Goal: Task Accomplishment & Management: Complete application form

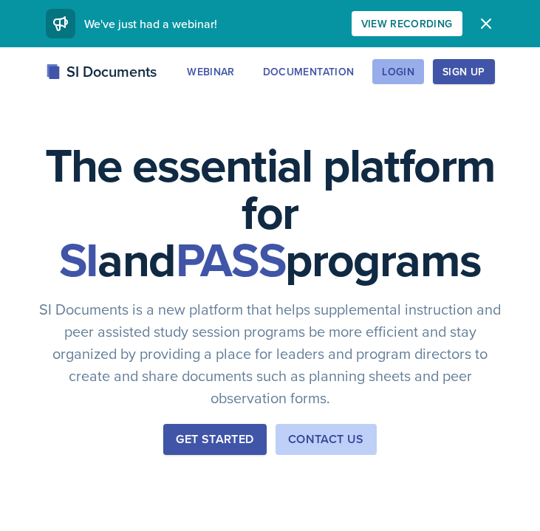
click at [409, 66] on div "Login" at bounding box center [398, 72] width 33 height 12
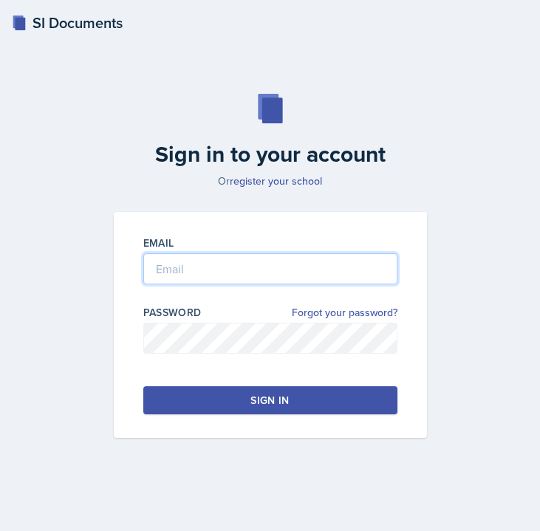
click at [253, 258] on input "email" at bounding box center [270, 268] width 254 height 31
type input "e"
type input "[EMAIL_ADDRESS][DOMAIN_NAME]"
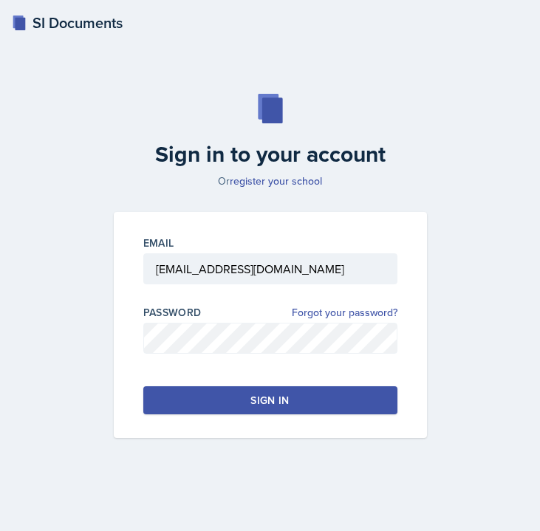
click at [234, 400] on button "Sign in" at bounding box center [270, 400] width 254 height 28
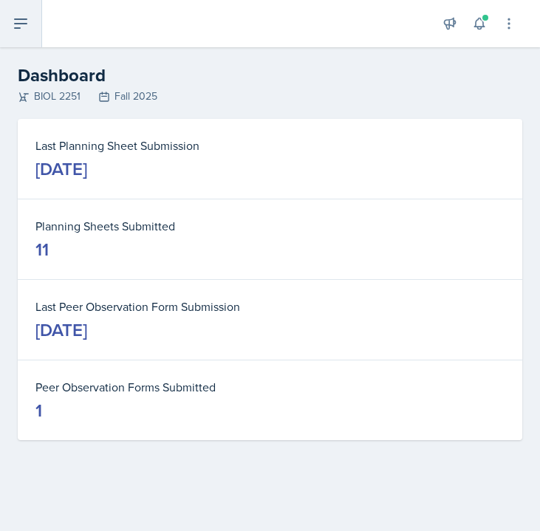
click at [22, 32] on icon at bounding box center [21, 24] width 18 height 18
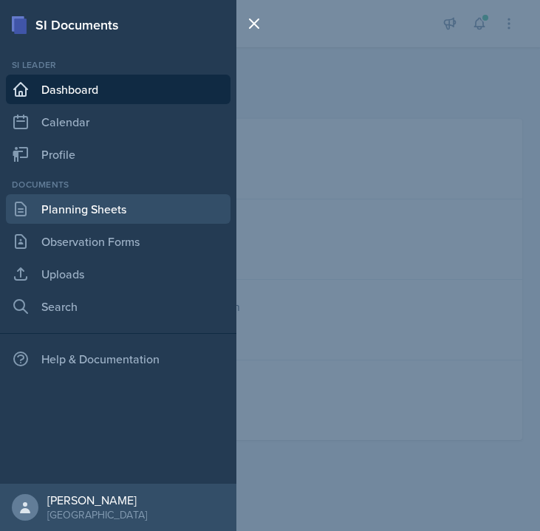
click at [75, 216] on link "Planning Sheets" at bounding box center [118, 209] width 225 height 30
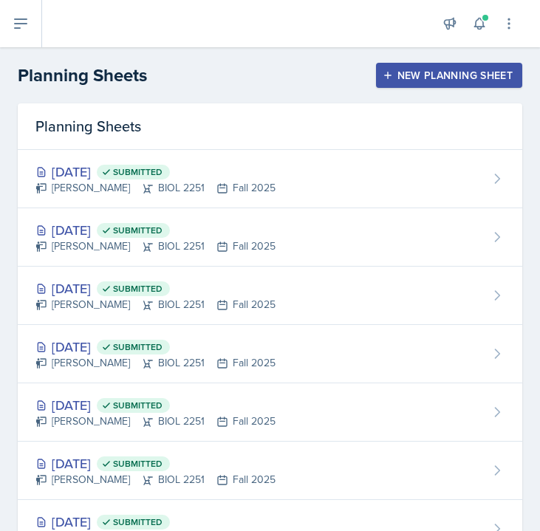
click at [444, 75] on div "New Planning Sheet" at bounding box center [449, 75] width 127 height 12
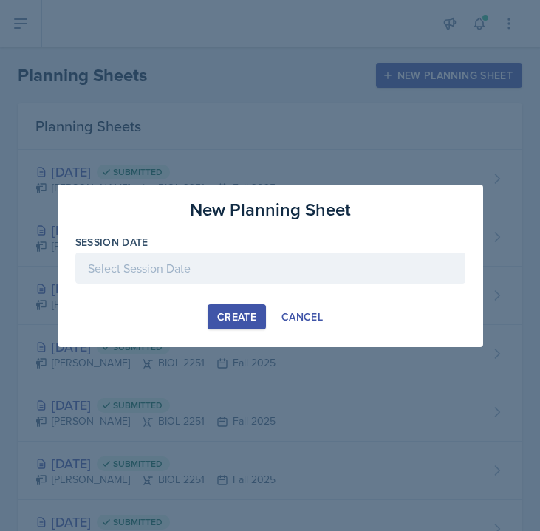
click at [183, 271] on div at bounding box center [270, 268] width 390 height 31
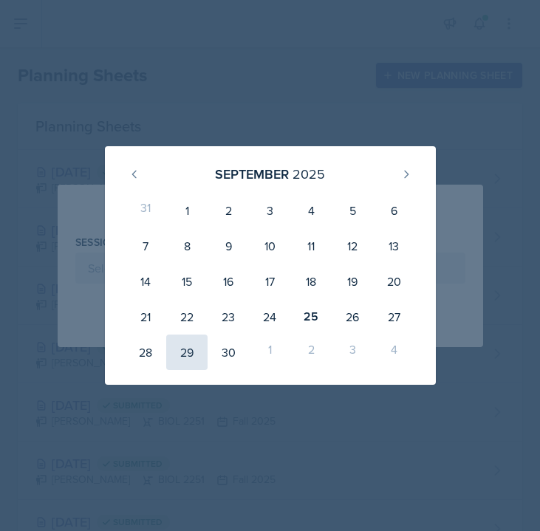
click at [187, 355] on div "29" at bounding box center [186, 352] width 41 height 35
type input "[DATE]"
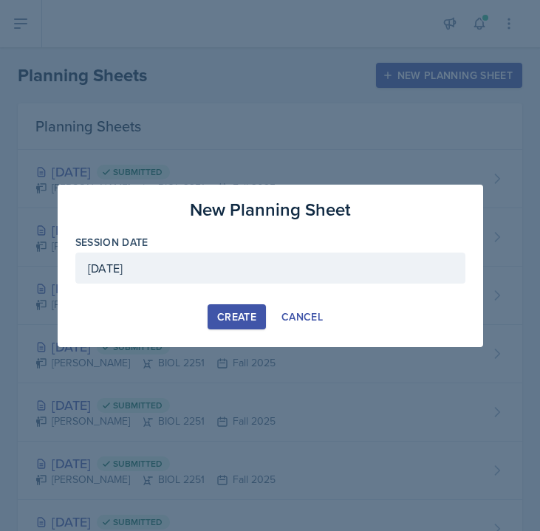
click at [233, 311] on div "Create" at bounding box center [236, 317] width 39 height 12
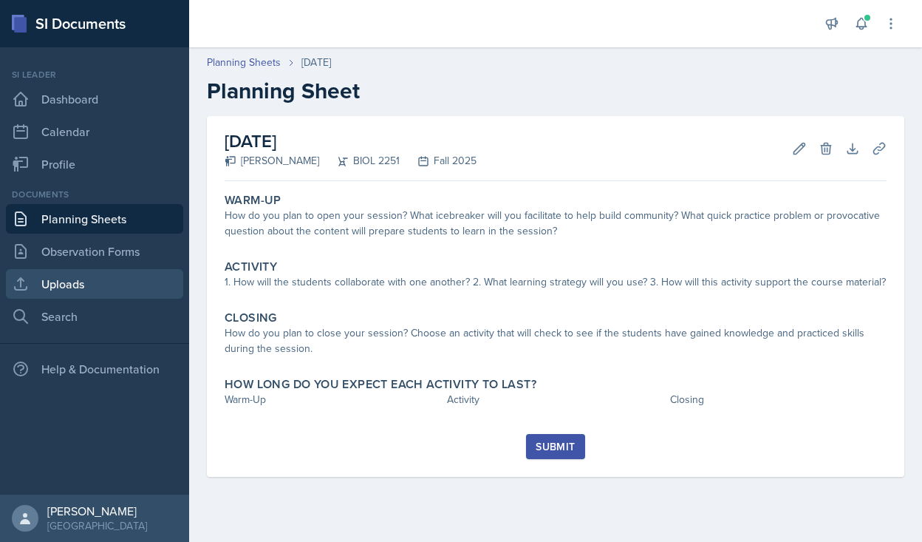
click at [67, 283] on link "Uploads" at bounding box center [94, 284] width 177 height 30
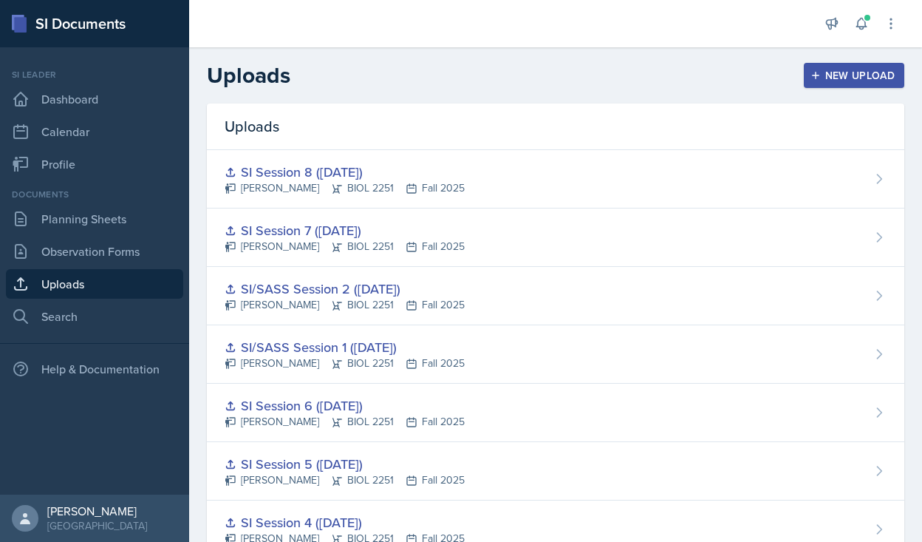
click at [436, 67] on div "Uploads New Upload" at bounding box center [555, 75] width 733 height 27
click at [539, 78] on div "New Upload" at bounding box center [855, 75] width 82 height 12
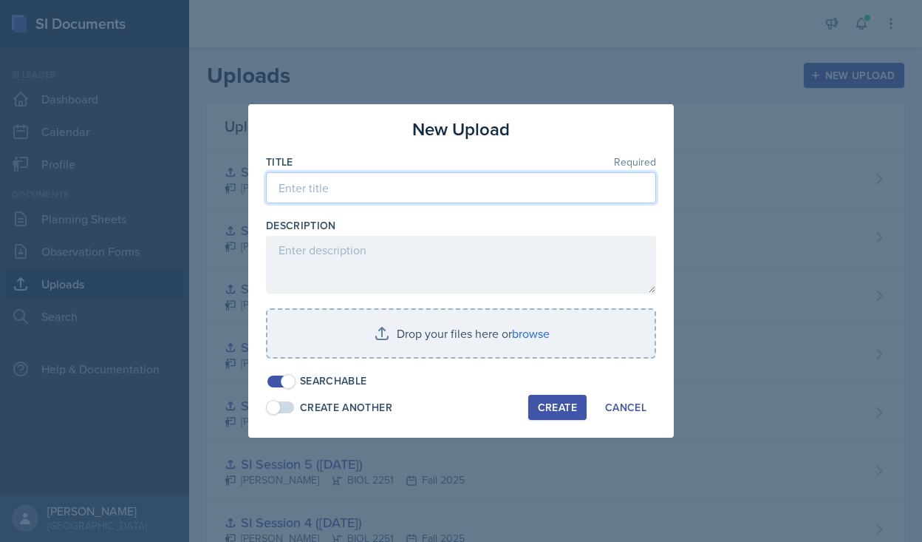
click at [386, 183] on input at bounding box center [461, 187] width 390 height 31
type input "S"
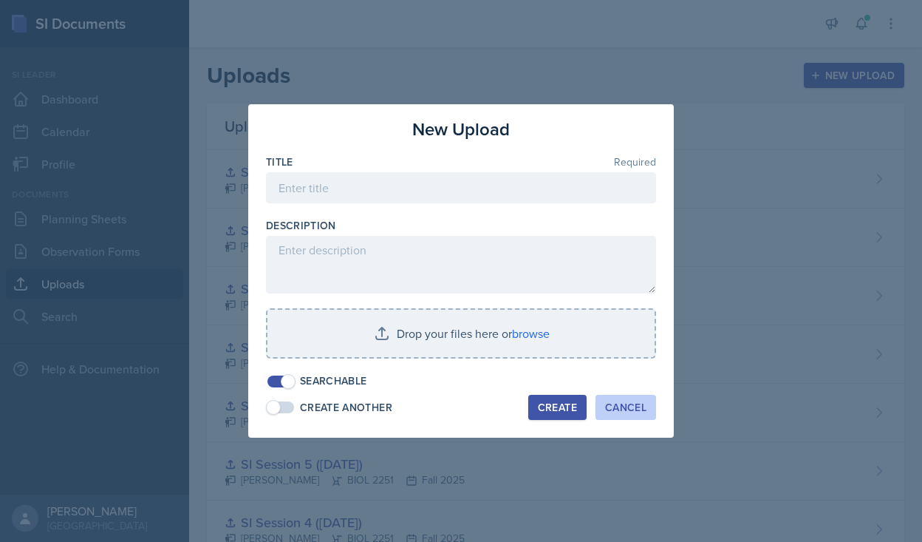
click at [539, 409] on button "Cancel" at bounding box center [626, 407] width 61 height 25
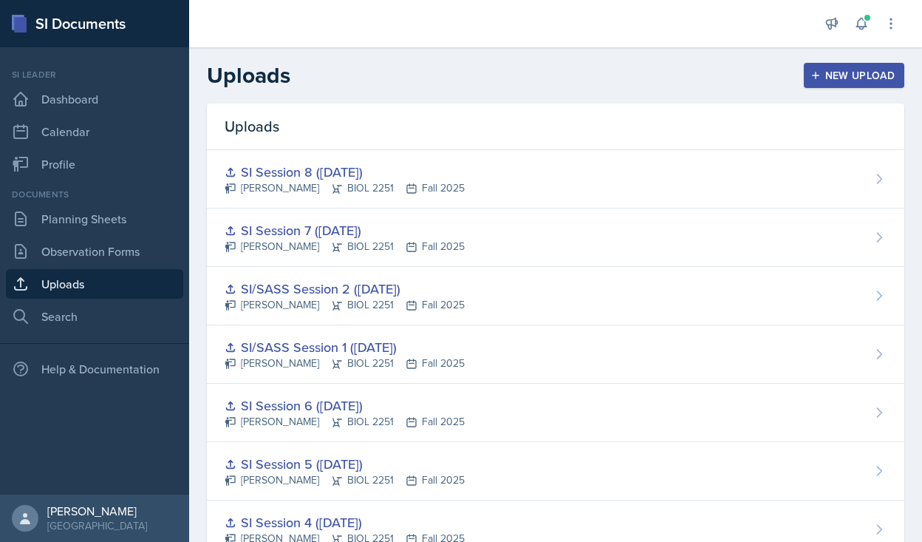
click at [539, 67] on button "New Upload" at bounding box center [854, 75] width 101 height 25
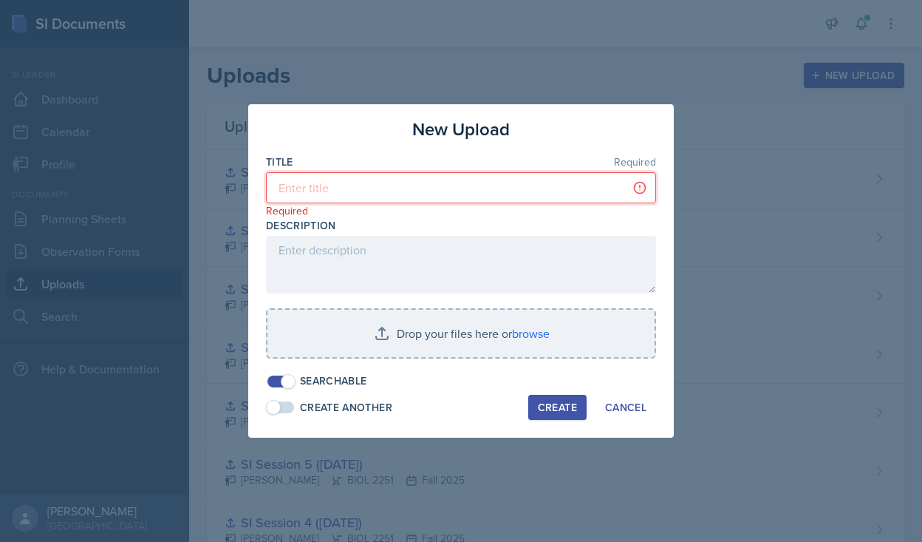
click at [539, 183] on input at bounding box center [461, 187] width 390 height 31
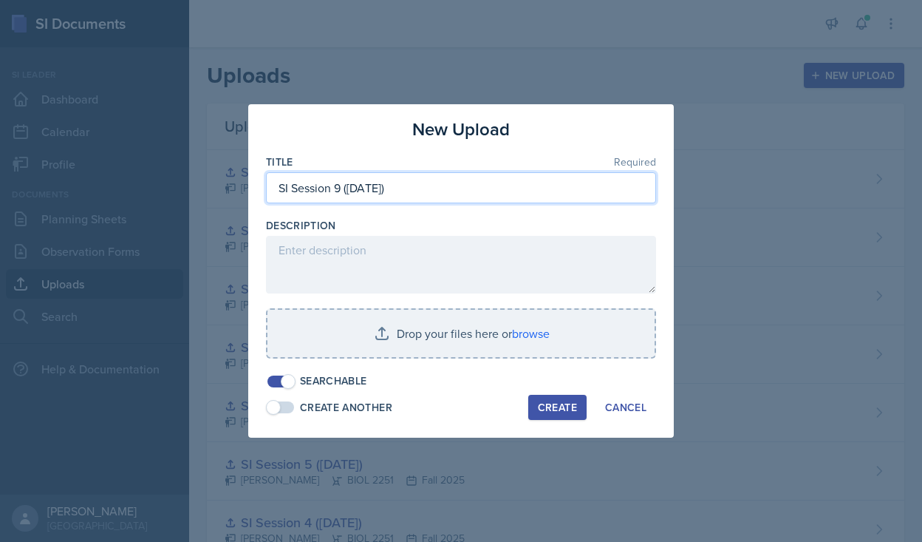
type input "SI Session 9 ([DATE])"
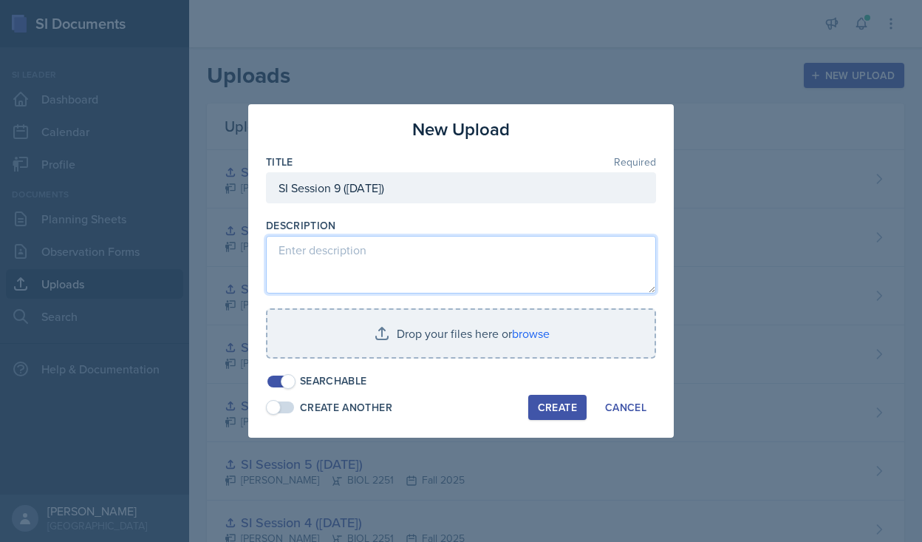
click at [435, 242] on textarea at bounding box center [461, 265] width 390 height 58
type textarea "Powerpoint for this session"
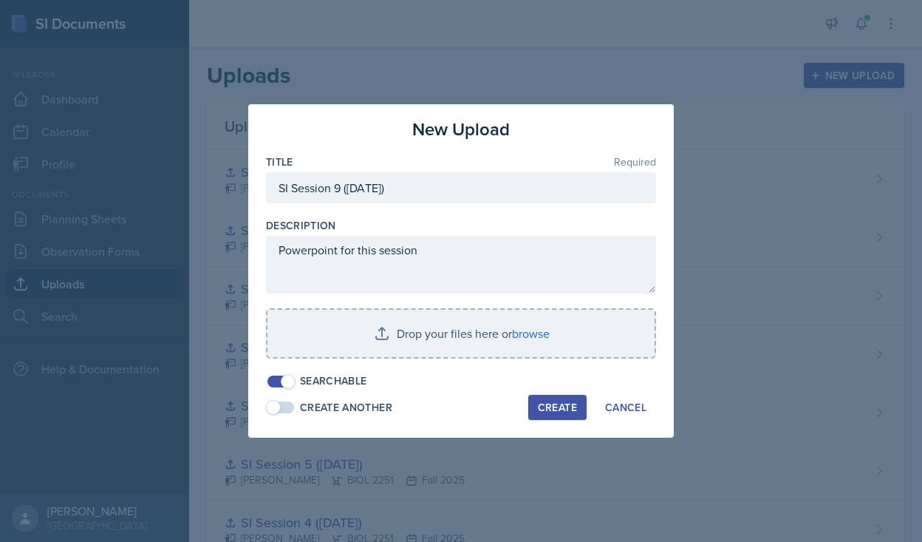
click at [405, 222] on div "Description" at bounding box center [461, 225] width 390 height 15
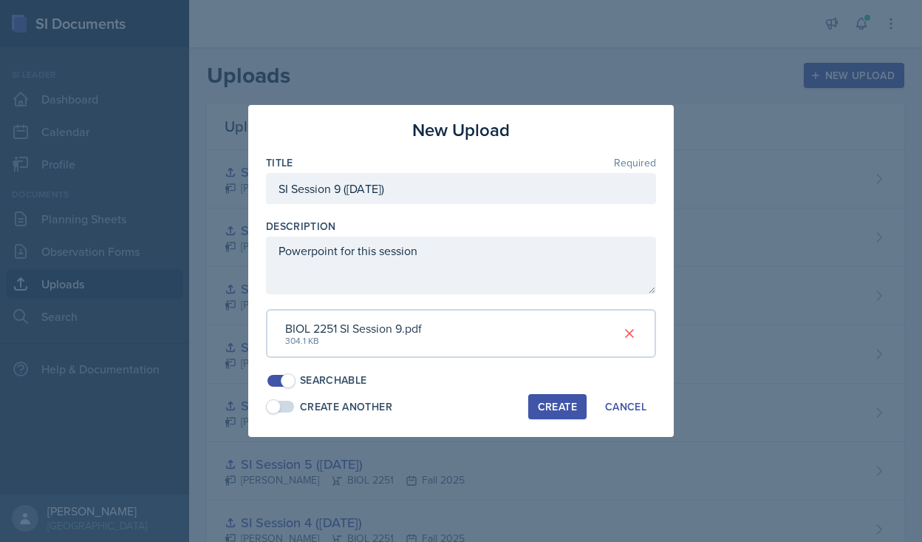
click at [539, 403] on div "Create" at bounding box center [557, 407] width 39 height 12
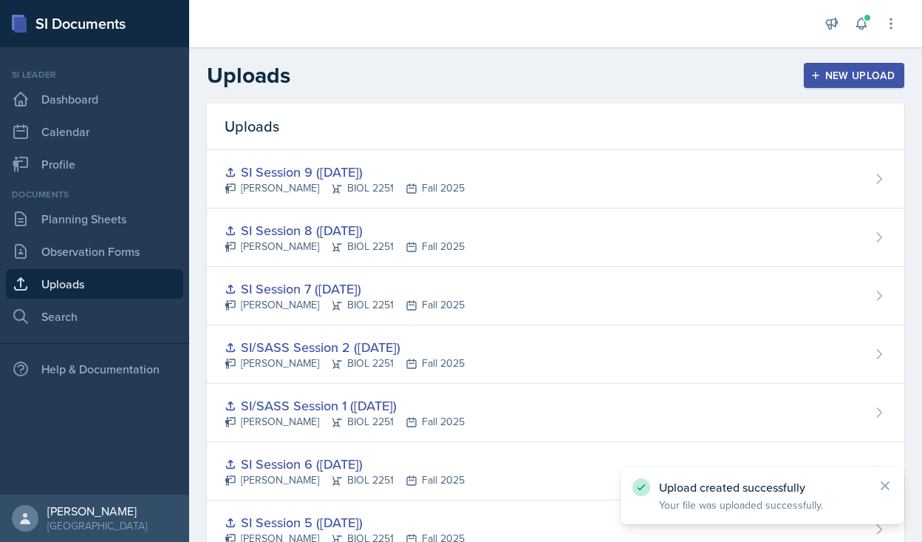
click at [539, 76] on div "New Upload" at bounding box center [855, 75] width 82 height 12
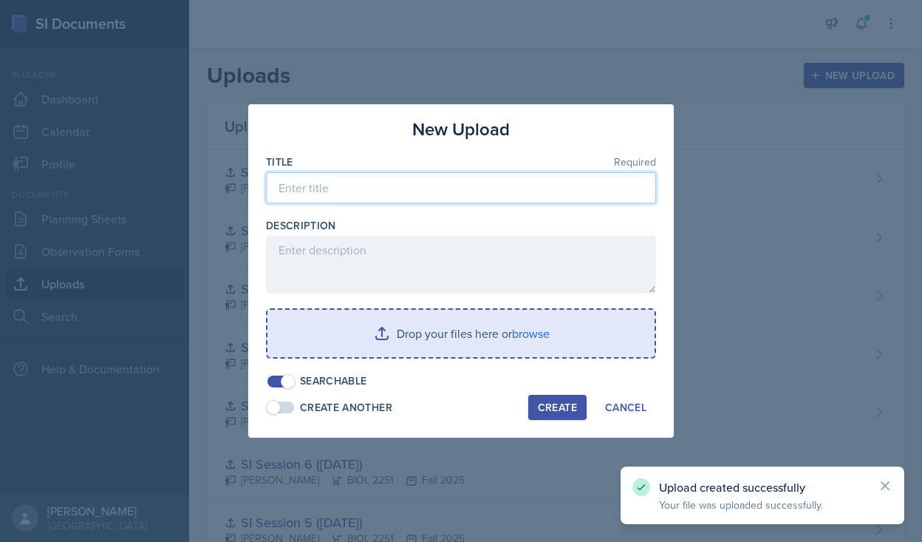
click at [539, 192] on input at bounding box center [461, 187] width 390 height 31
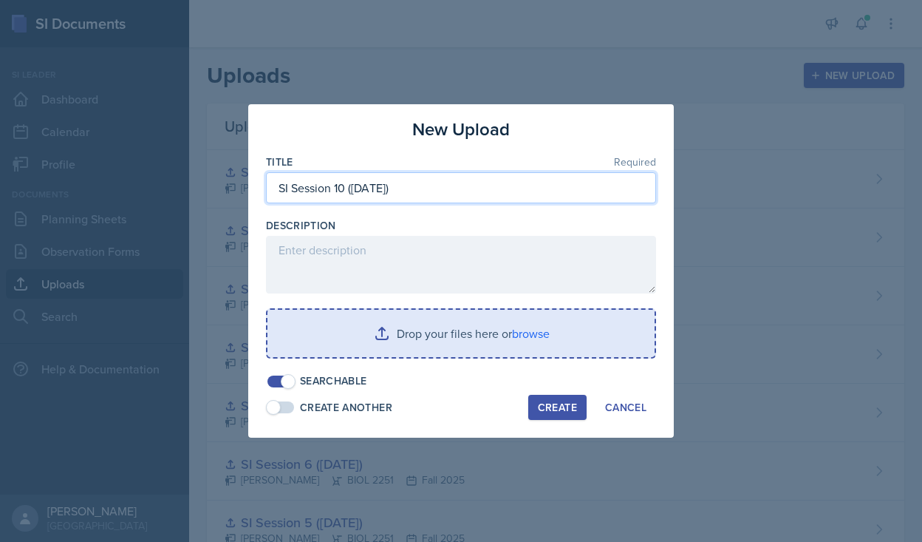
type input "SI Session 10 ([DATE])"
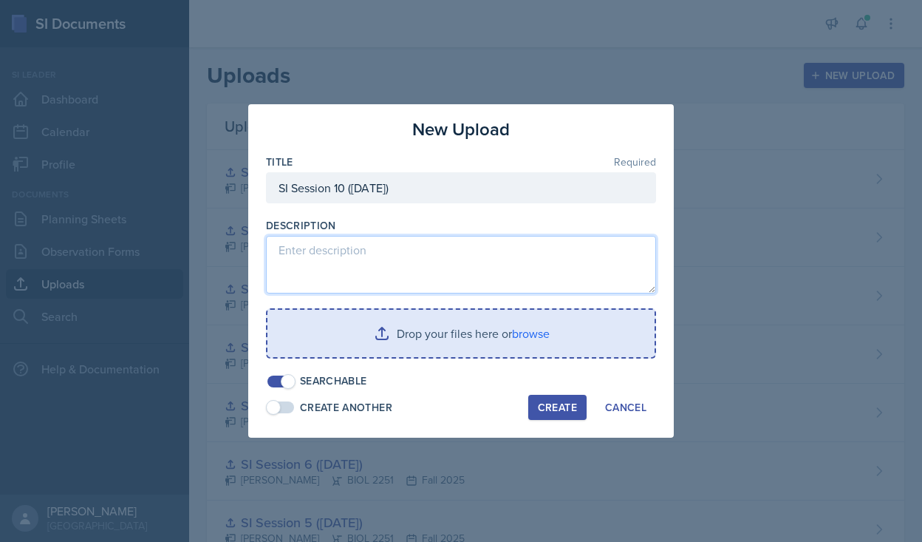
click at [386, 283] on textarea at bounding box center [461, 265] width 390 height 58
type textarea "S"
type textarea "powerpoint for this session"
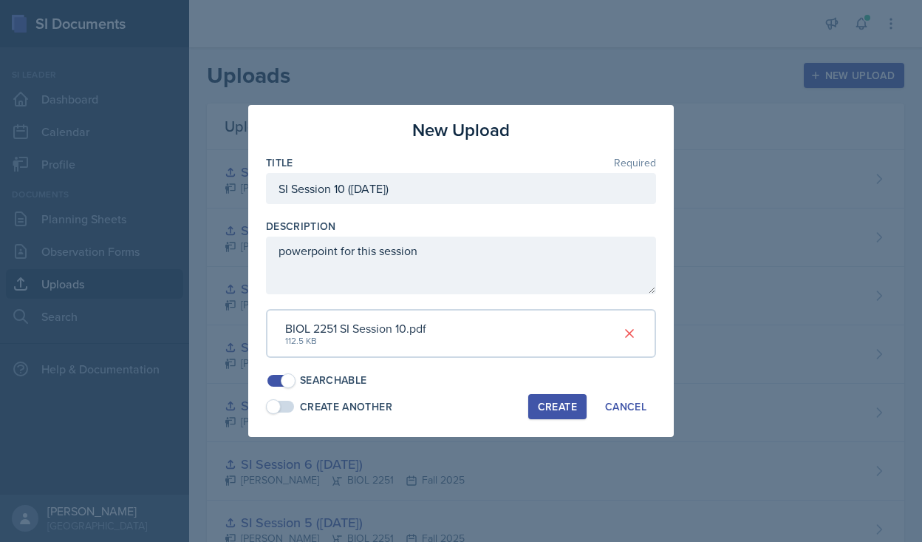
click at [539, 404] on div "Create" at bounding box center [557, 407] width 39 height 12
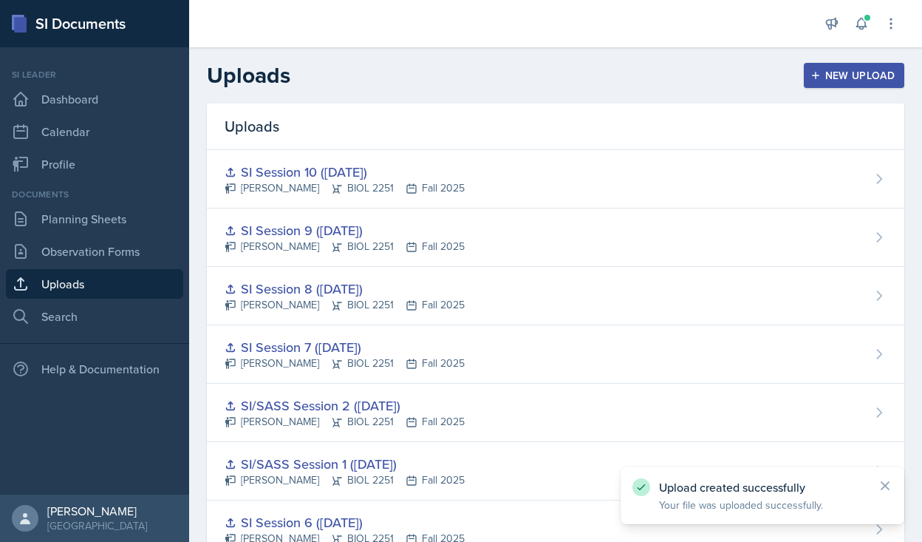
click at [539, 80] on div "New Upload" at bounding box center [855, 75] width 82 height 12
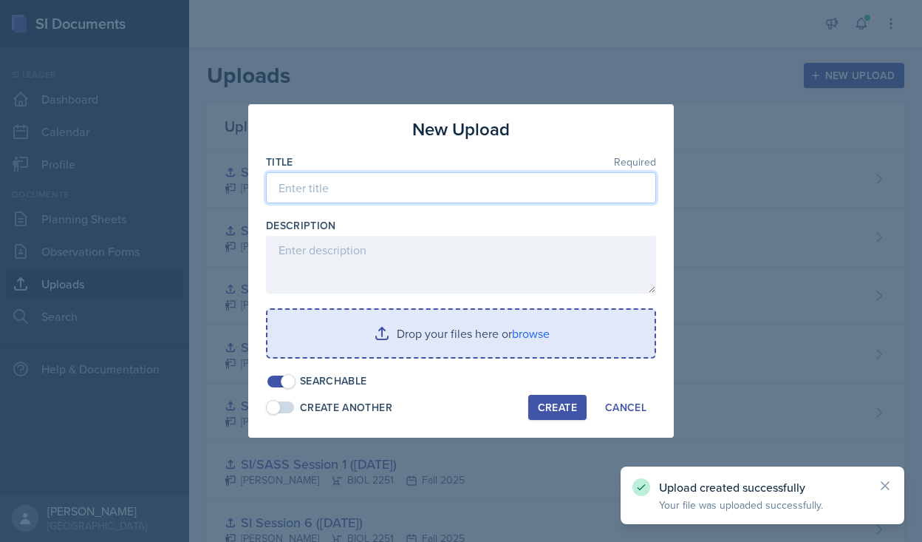
click at [451, 186] on input at bounding box center [461, 187] width 390 height 31
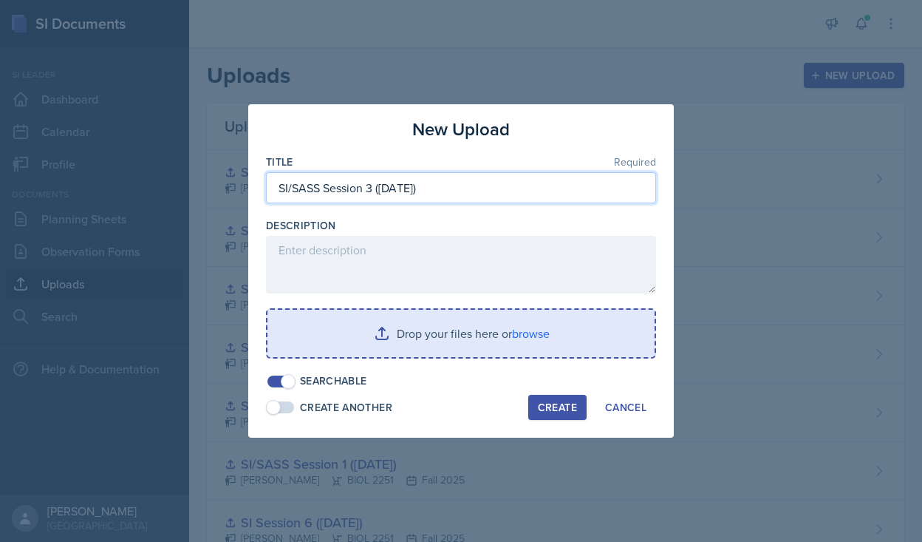
type input "SI/SASS Session 3 ([DATE])"
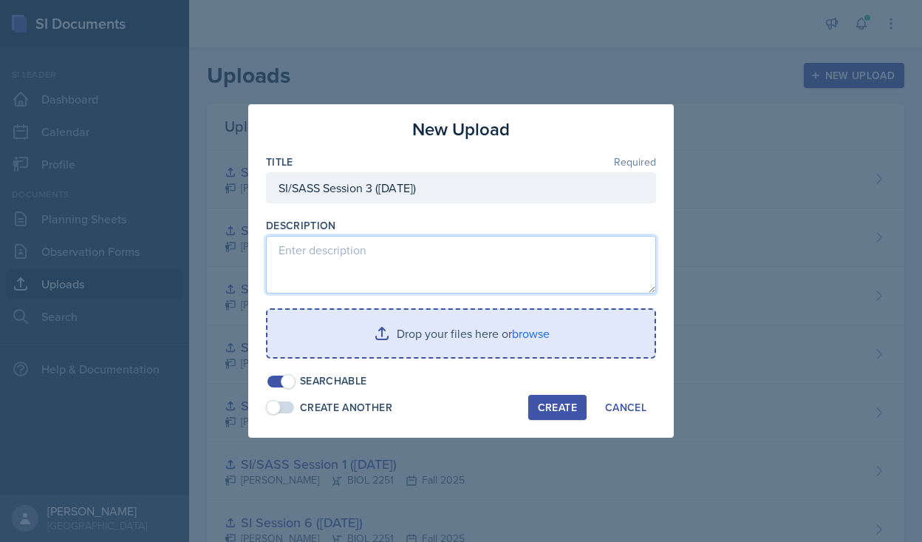
click at [455, 269] on textarea at bounding box center [461, 265] width 390 height 58
type textarea "O"
type textarea "Powerpoint for this session"
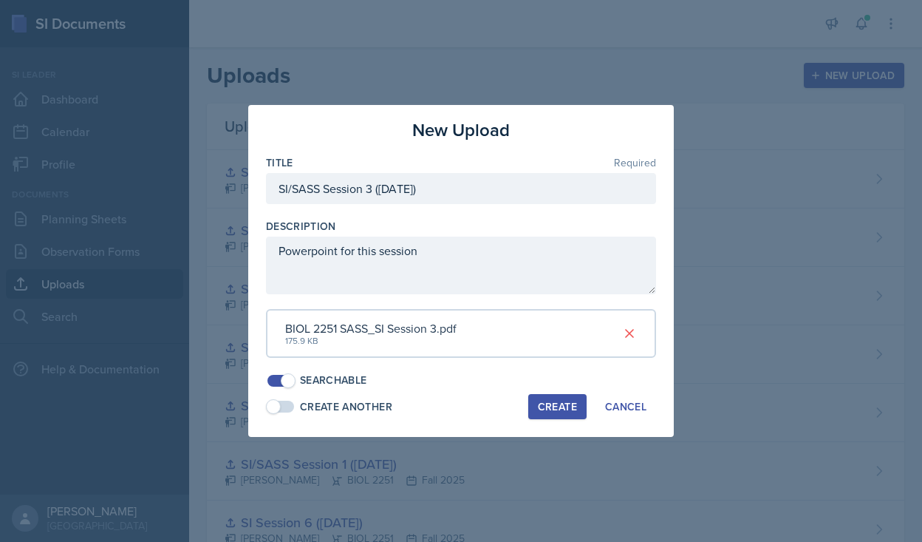
click at [539, 411] on div "Create" at bounding box center [557, 407] width 39 height 12
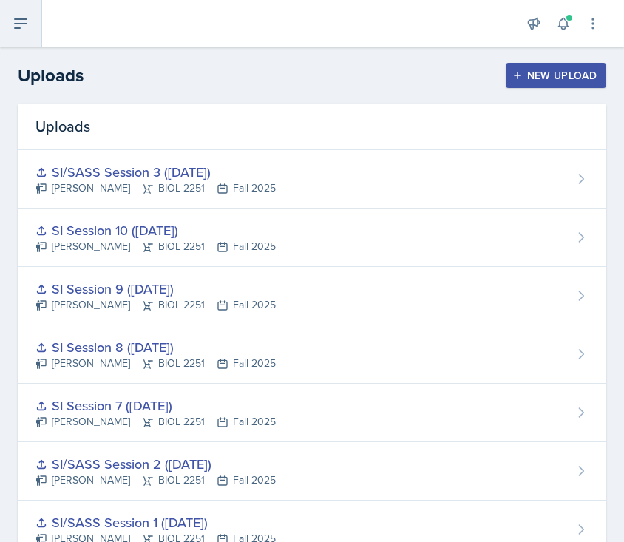
click at [19, 21] on icon at bounding box center [21, 24] width 18 height 18
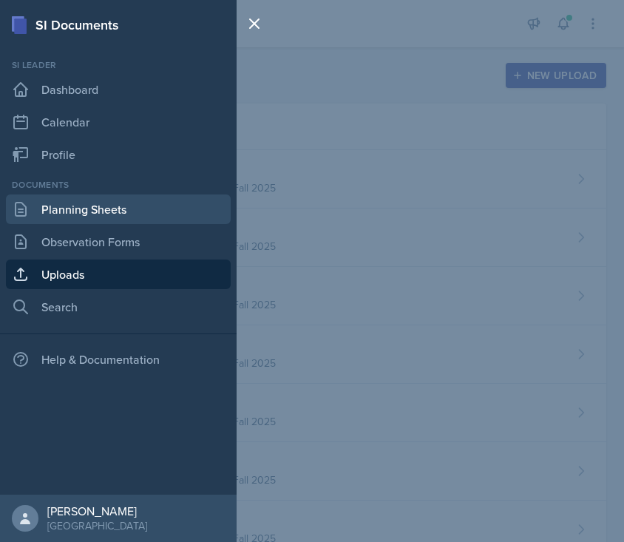
click at [70, 214] on link "Planning Sheets" at bounding box center [118, 209] width 225 height 30
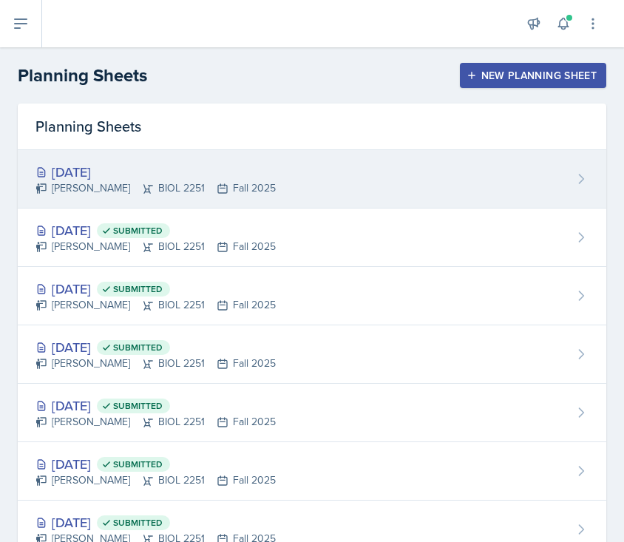
click at [321, 174] on div "[DATE] [PERSON_NAME] BIOL 2251 Fall 2025" at bounding box center [312, 179] width 588 height 58
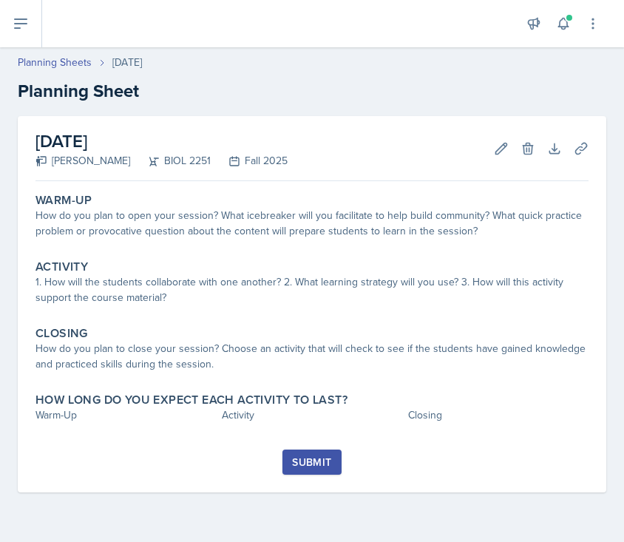
click at [531, 78] on h2 "Planning Sheet" at bounding box center [312, 91] width 588 height 27
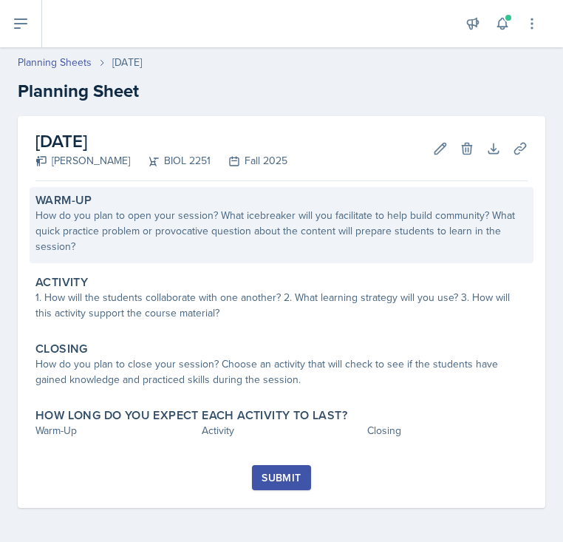
click at [231, 232] on div "How do you plan to open your session? What icebreaker will you facilitate to he…" at bounding box center [281, 231] width 492 height 47
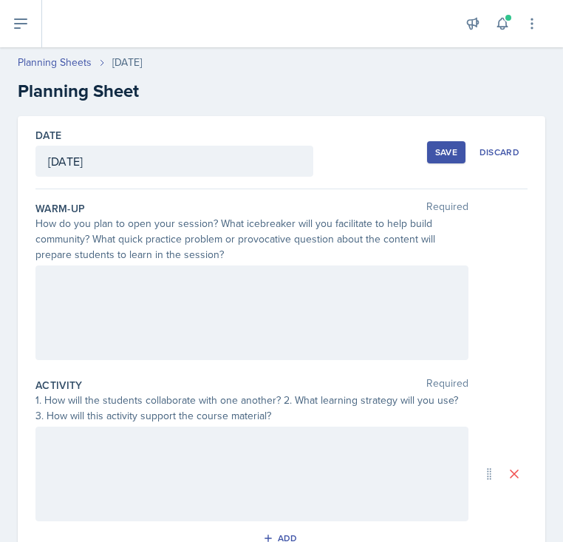
click at [214, 290] on div at bounding box center [251, 312] width 433 height 95
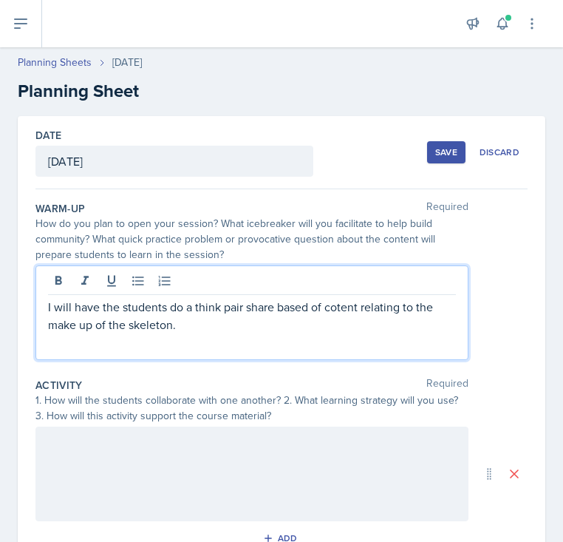
click at [330, 309] on p "I will have the students do a think pair share based of cotent relating to the …" at bounding box center [252, 315] width 408 height 35
click at [338, 307] on p "I will have the students do a think pair share based of cotent relating to the …" at bounding box center [252, 315] width 408 height 35
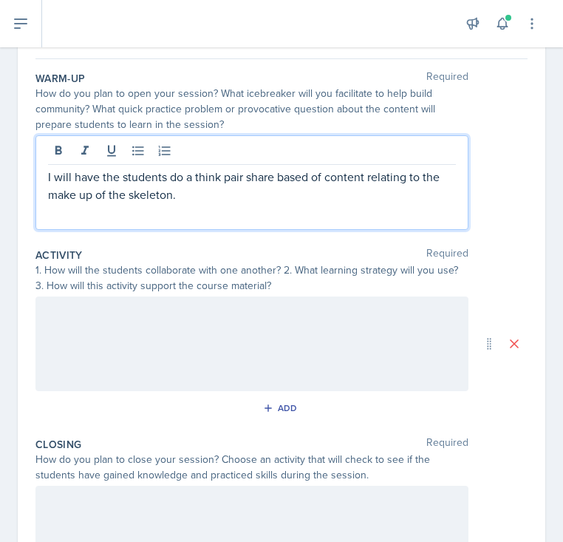
click at [323, 341] on div at bounding box center [251, 343] width 433 height 95
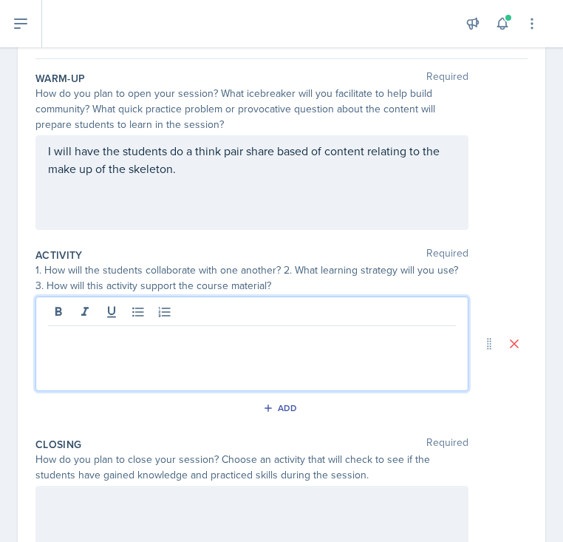
scroll to position [156, 0]
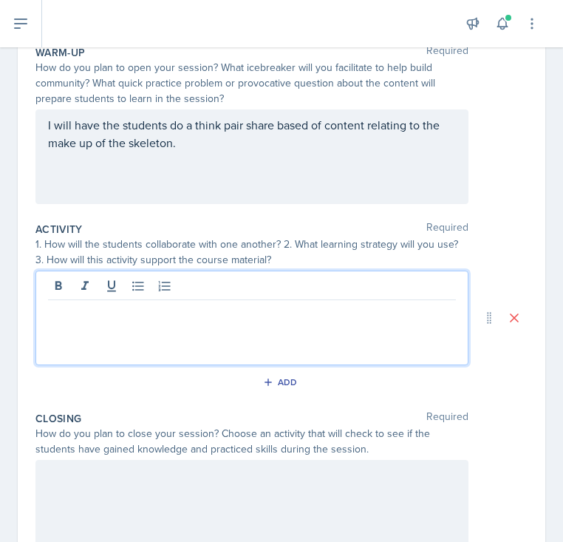
click at [286, 331] on div at bounding box center [251, 317] width 433 height 95
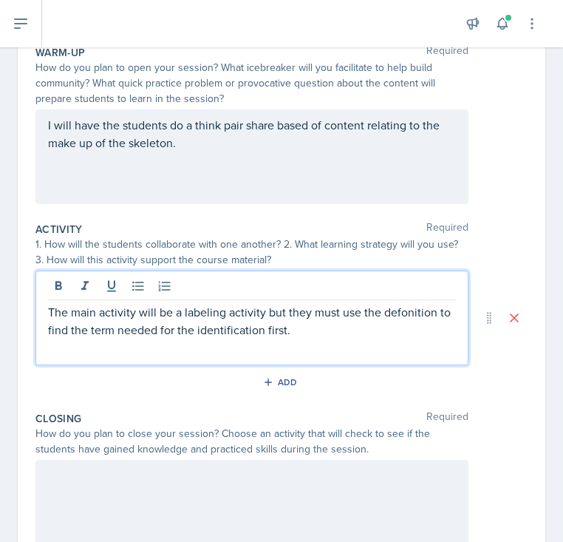
click at [396, 316] on p "The main activity will be a labeling activity but they must use the defonition …" at bounding box center [252, 320] width 408 height 35
click at [384, 327] on p "The main activity will be a labeling activity but they must use the definition …" at bounding box center [252, 320] width 408 height 35
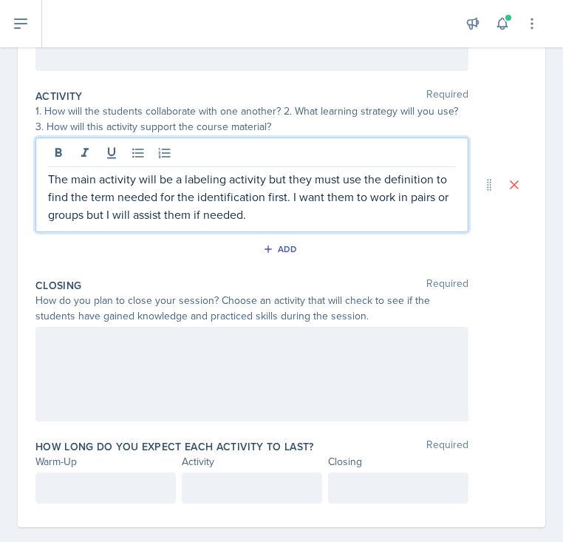
scroll to position [310, 0]
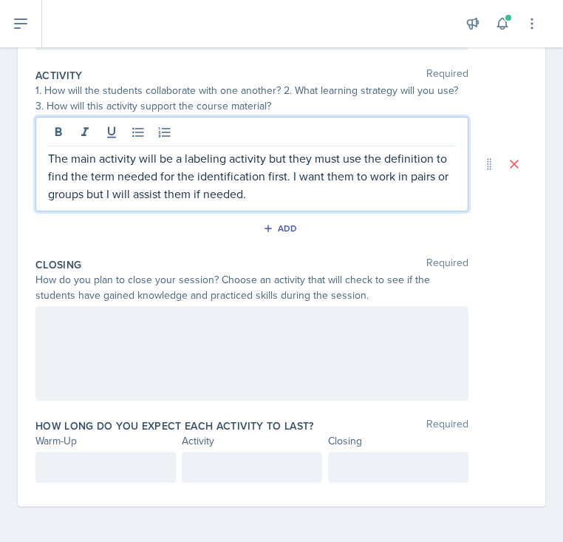
click at [285, 340] on div at bounding box center [251, 353] width 433 height 95
click at [324, 160] on p "The main activity will be a labeling activity but they must use the definition …" at bounding box center [252, 175] width 408 height 53
click at [292, 230] on div "Add" at bounding box center [282, 228] width 32 height 12
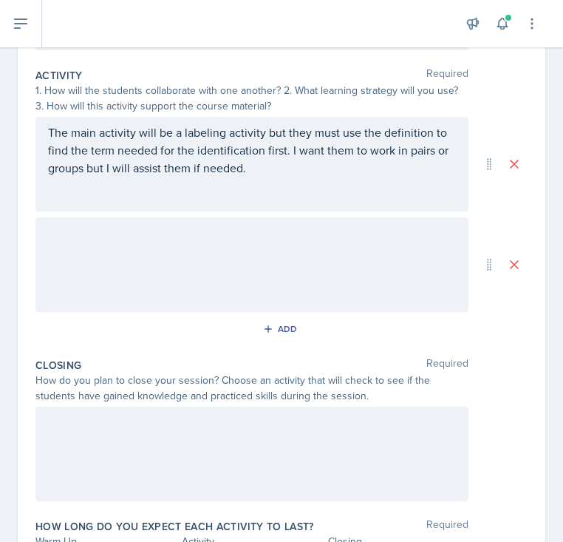
click at [268, 245] on div at bounding box center [251, 264] width 433 height 95
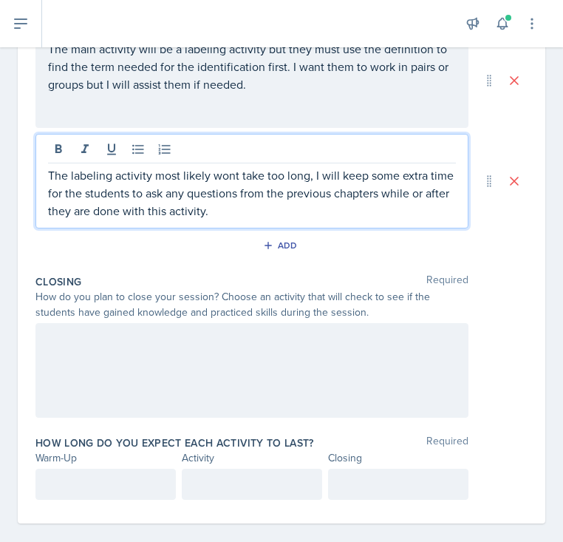
scroll to position [410, 0]
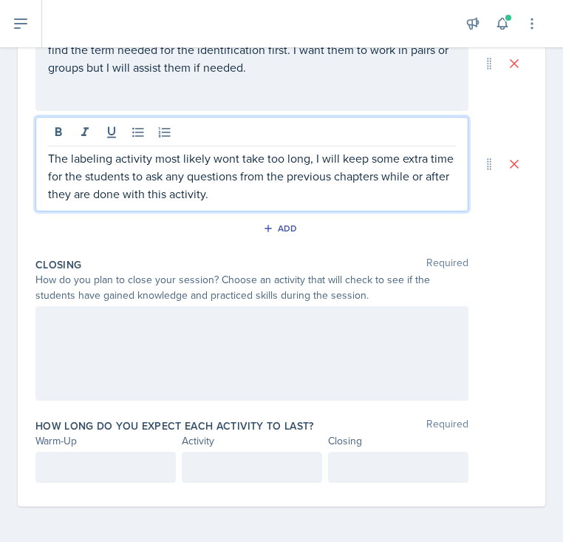
click at [134, 379] on div at bounding box center [251, 353] width 433 height 95
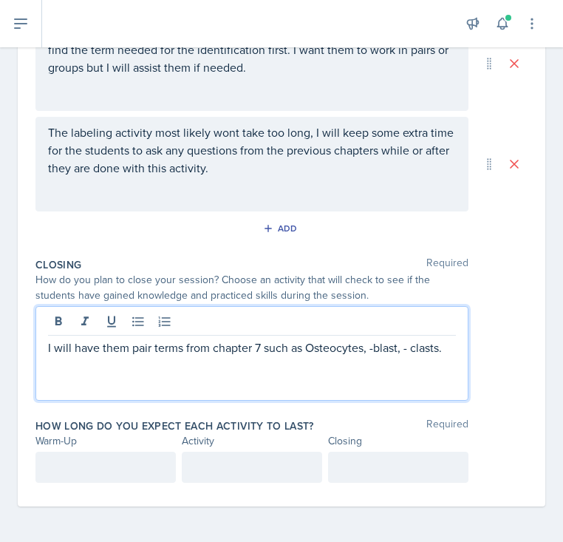
click at [415, 346] on p "I will have them pair terms from chapter 7 such as Osteocytes, -blast, - clasts." at bounding box center [252, 347] width 408 height 18
click at [452, 350] on p "I will have them pair terms from chapter 7 such as Osteocytes, -blast, - clasts." at bounding box center [252, 347] width 408 height 18
click at [310, 385] on div "I will have them pair terms from chapter 7 such as Osteocytes, -blast, - clasts…" at bounding box center [251, 353] width 433 height 95
click at [212, 280] on div "How do you plan to close your session? Choose an activity that will check to se…" at bounding box center [251, 287] width 433 height 31
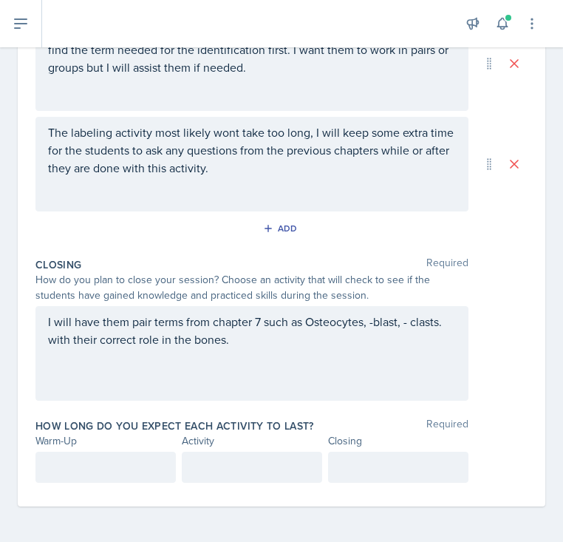
click at [102, 454] on div at bounding box center [105, 467] width 140 height 31
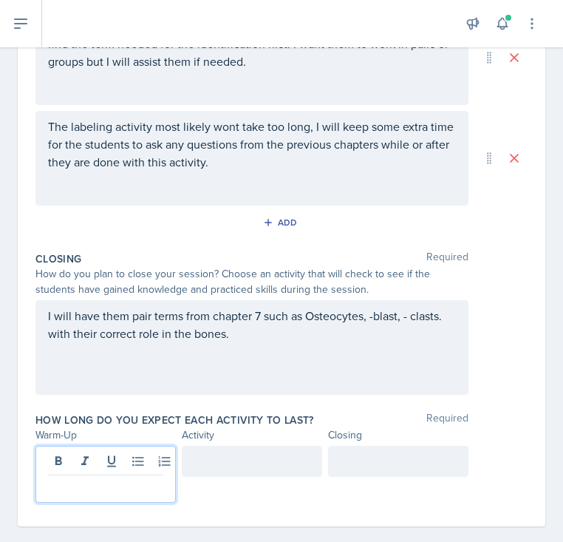
scroll to position [436, 0]
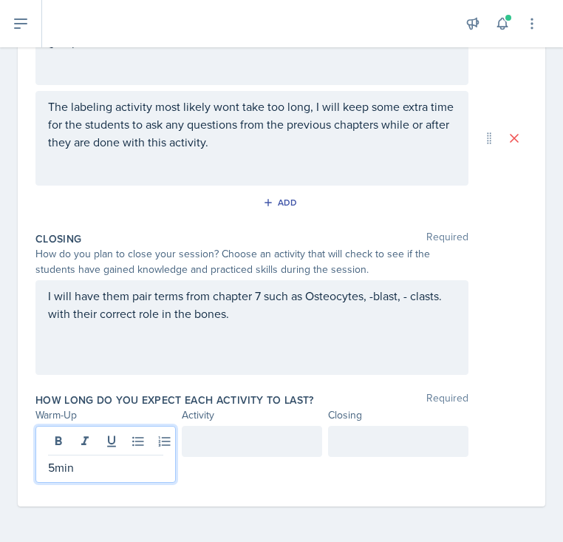
click at [234, 464] on div at bounding box center [252, 454] width 140 height 57
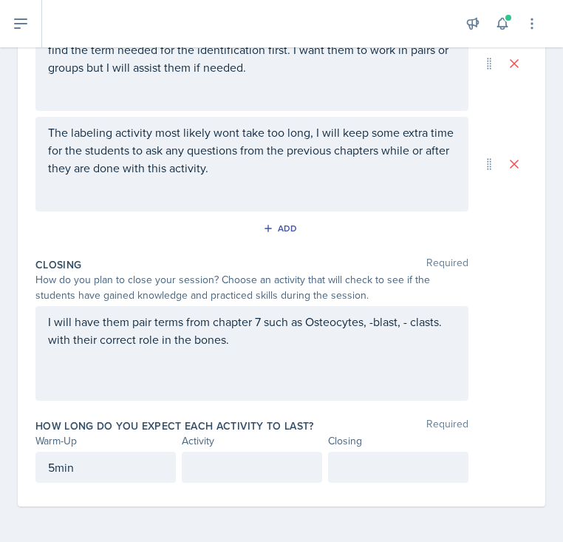
click at [247, 460] on p at bounding box center [251, 467] width 115 height 18
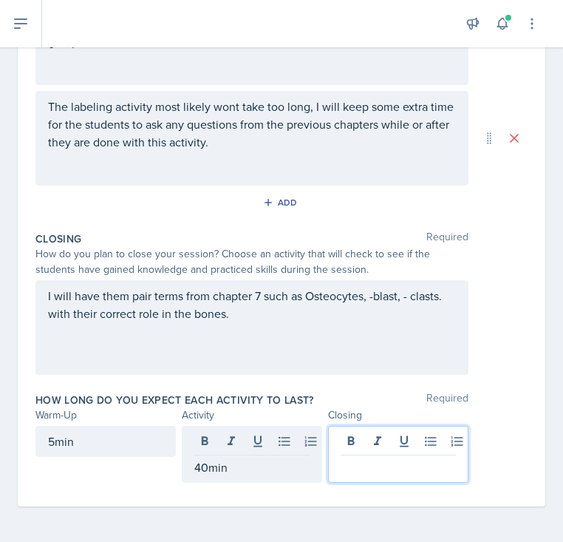
click at [388, 446] on div at bounding box center [398, 454] width 140 height 57
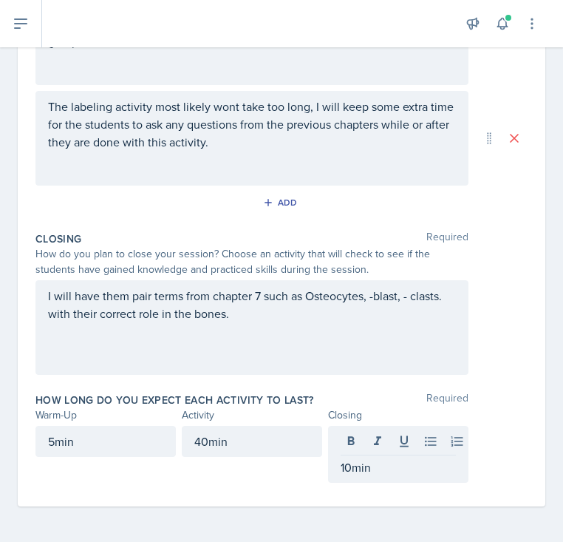
click at [316, 496] on div "Warm-Up Required How do you plan to open your session? What icebreaker will you…" at bounding box center [281, 129] width 492 height 753
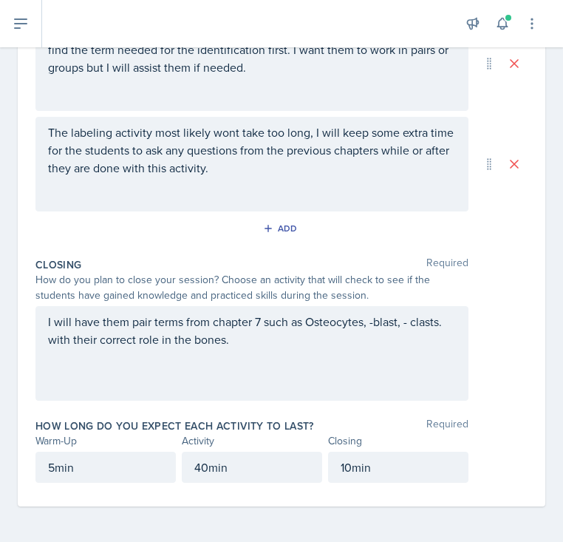
click at [347, 343] on p "I will have them pair terms from chapter 7 such as Osteocytes, -blast, - clasts…" at bounding box center [252, 330] width 408 height 35
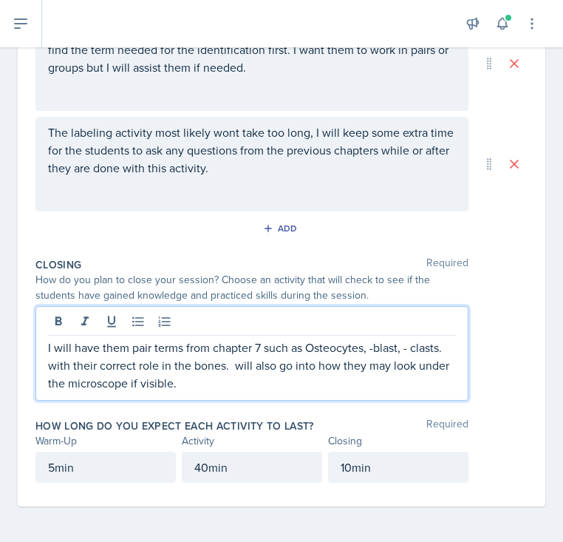
click at [505, 382] on div "I will have them pair terms from chapter 7 such as Osteocytes, -blast, - clasts…" at bounding box center [281, 353] width 492 height 95
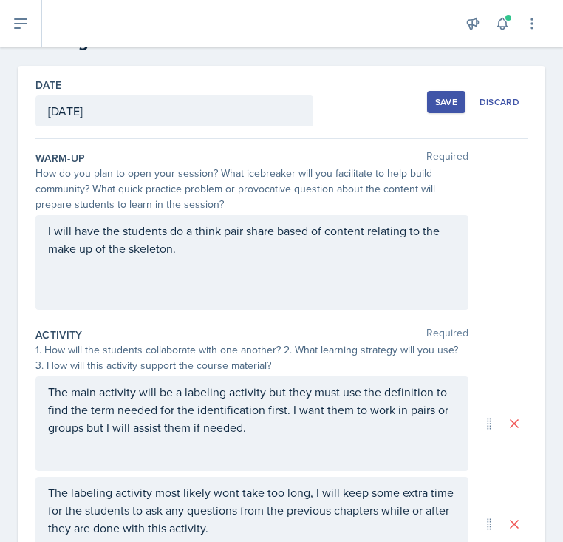
scroll to position [0, 0]
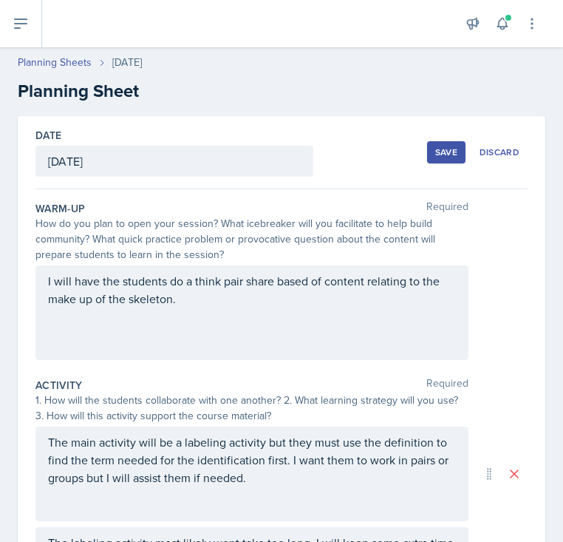
click at [457, 154] on div "Save" at bounding box center [446, 152] width 22 height 12
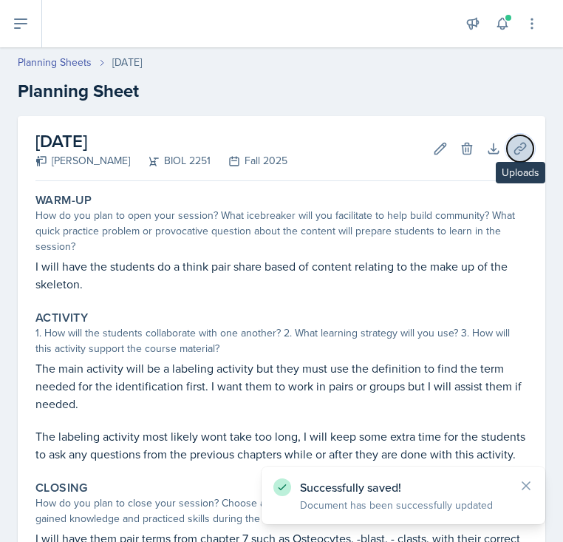
click at [528, 147] on button "Uploads" at bounding box center [520, 148] width 27 height 27
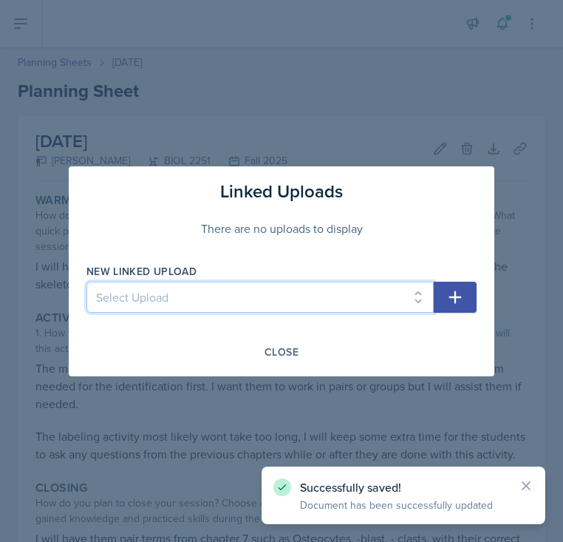
click at [331, 290] on select "Select Upload SI Session 1 ([DATE]) SI Session 2 ([DATE]) SI Session 3 ([DATE])…" at bounding box center [259, 297] width 347 height 31
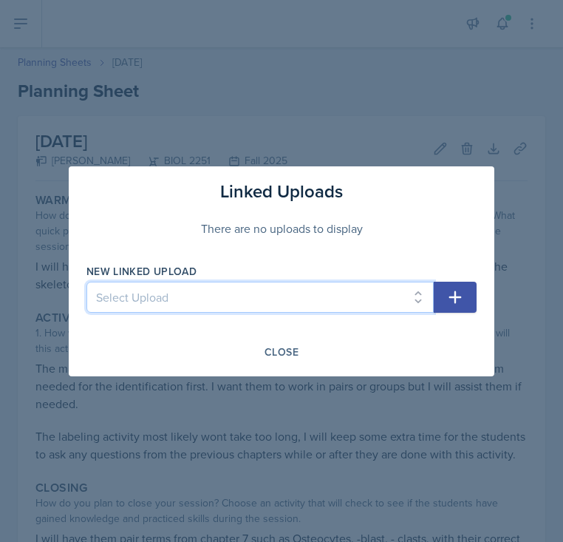
select select "ac2260b5-ef3e-47b5-842e-1a9b5de28a41"
click at [86, 282] on select "Select Upload SI Session 1 ([DATE]) SI Session 2 ([DATE]) SI Session 3 ([DATE])…" at bounding box center [259, 297] width 347 height 31
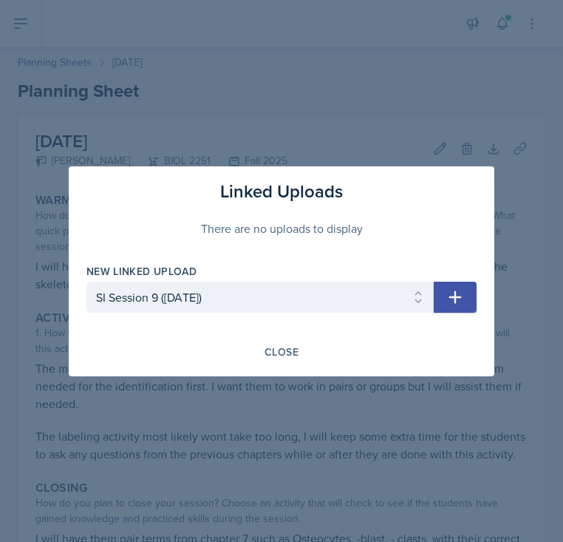
click at [466, 300] on button "button" at bounding box center [455, 297] width 43 height 31
select select
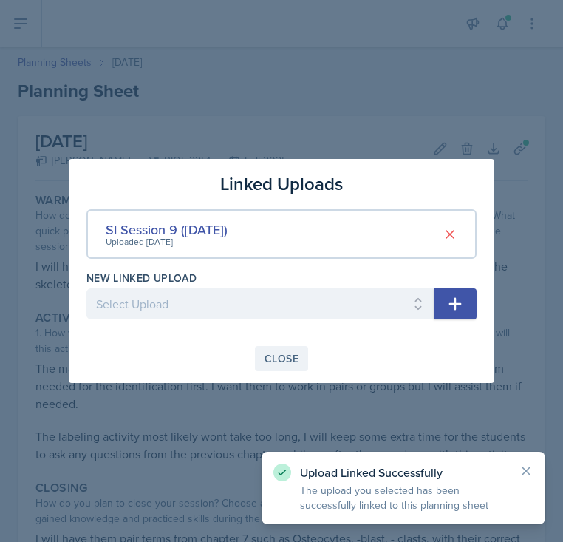
click at [287, 356] on div "Close" at bounding box center [282, 358] width 34 height 12
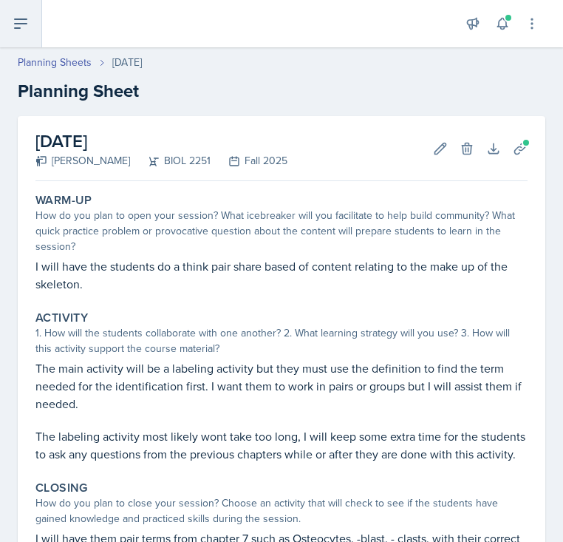
click at [33, 19] on button at bounding box center [21, 23] width 42 height 47
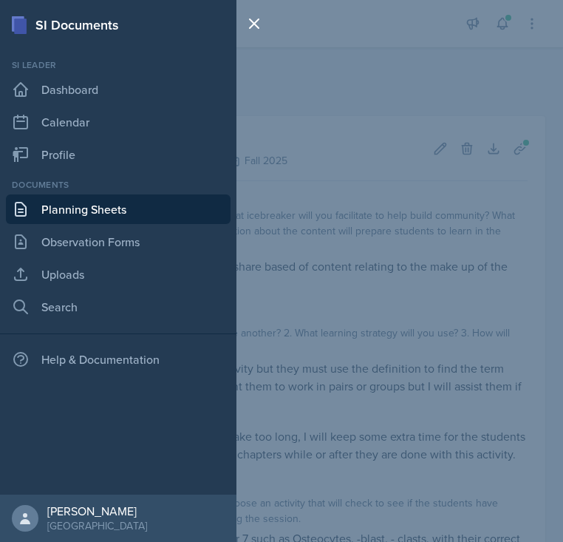
click at [154, 207] on link "Planning Sheets" at bounding box center [118, 209] width 225 height 30
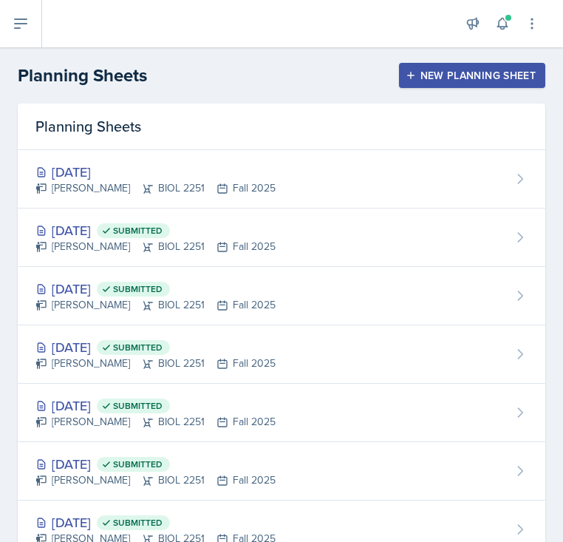
click at [464, 79] on div "New Planning Sheet" at bounding box center [472, 75] width 127 height 12
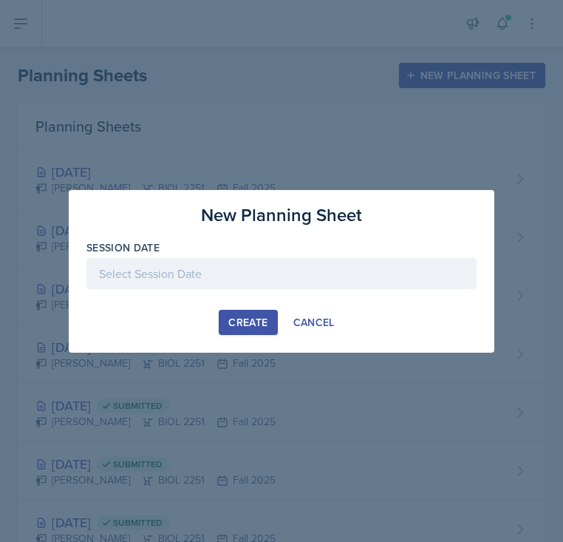
click at [180, 280] on div at bounding box center [281, 273] width 390 height 31
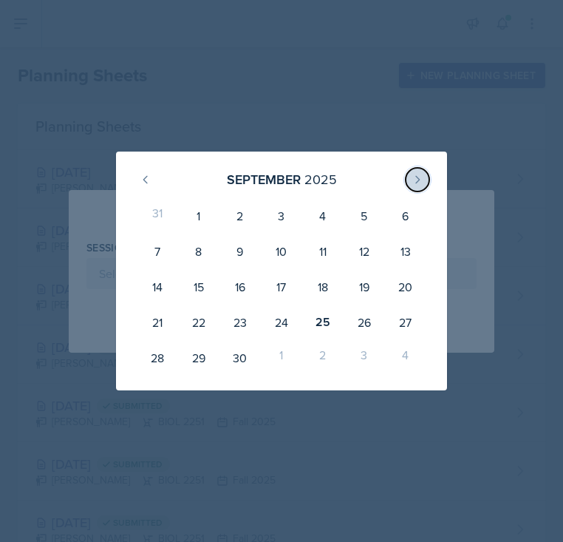
click at [412, 180] on icon at bounding box center [418, 180] width 12 height 12
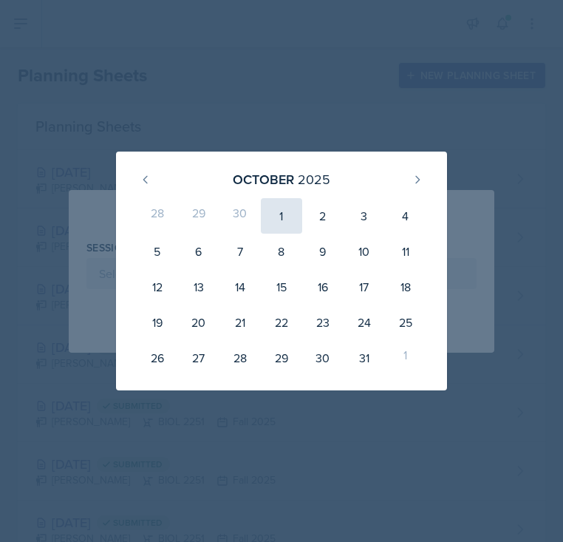
click at [286, 216] on div "1" at bounding box center [281, 215] width 41 height 35
type input "[DATE]"
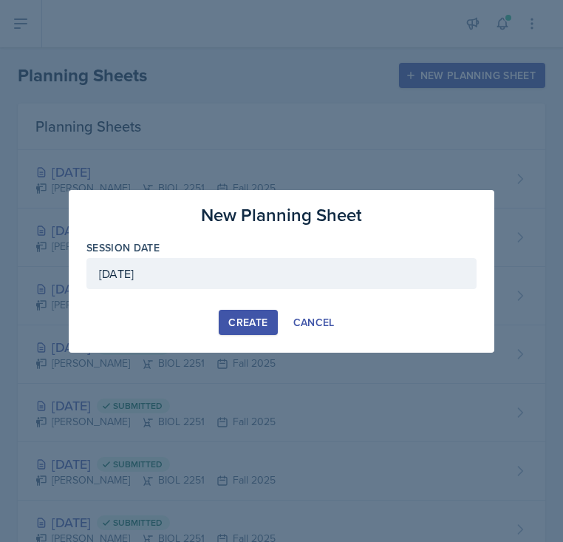
click at [234, 317] on div "Create" at bounding box center [247, 322] width 39 height 12
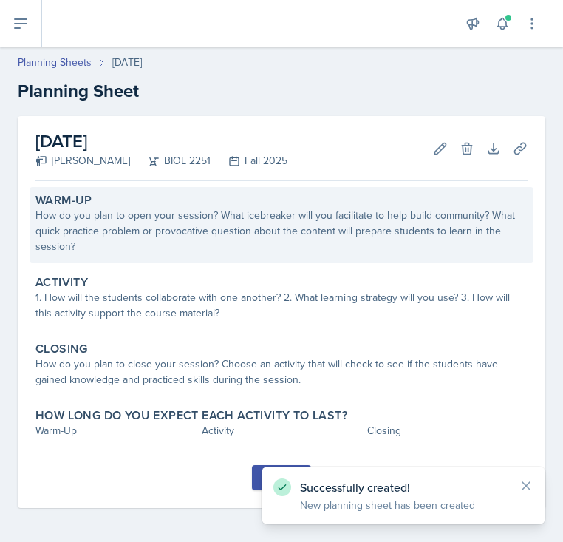
click at [205, 219] on div "How do you plan to open your session? What icebreaker will you facilitate to he…" at bounding box center [281, 231] width 492 height 47
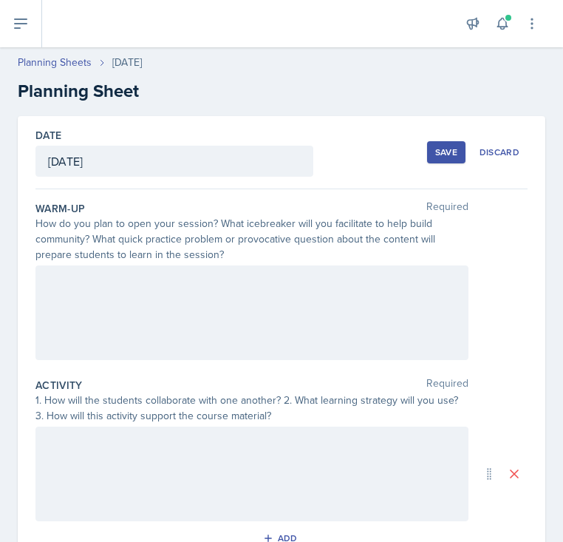
click at [176, 311] on div at bounding box center [251, 312] width 433 height 95
click at [369, 318] on div at bounding box center [251, 312] width 433 height 95
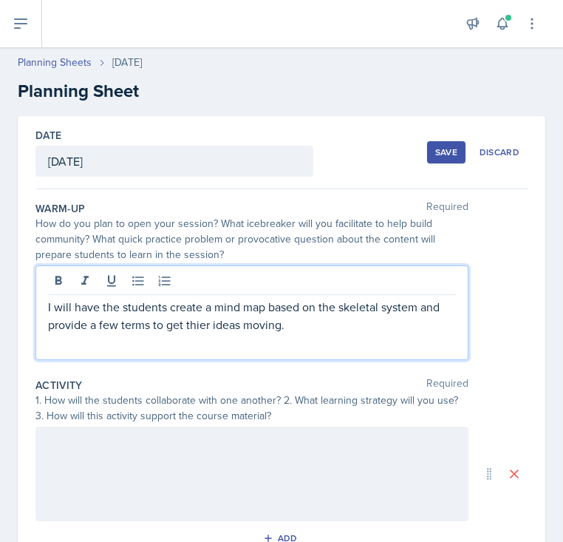
click at [199, 321] on p "I will have the students create a mind map based on the skeletal system and pro…" at bounding box center [252, 315] width 408 height 35
click at [334, 332] on p "I will have the students create a mind map based on the skeletal system and pro…" at bounding box center [252, 315] width 408 height 35
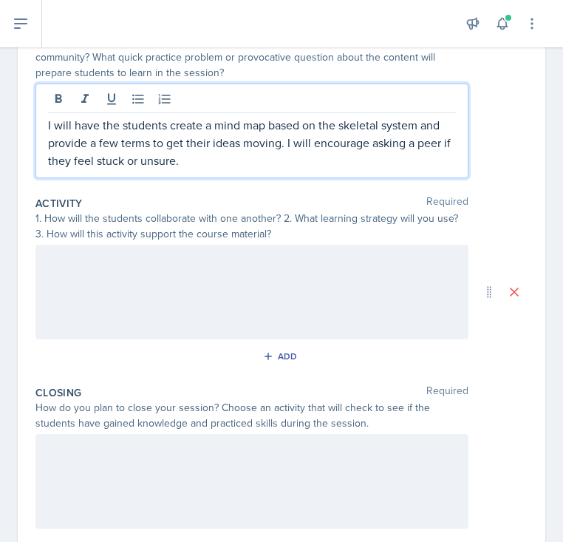
click at [194, 318] on div at bounding box center [251, 292] width 433 height 95
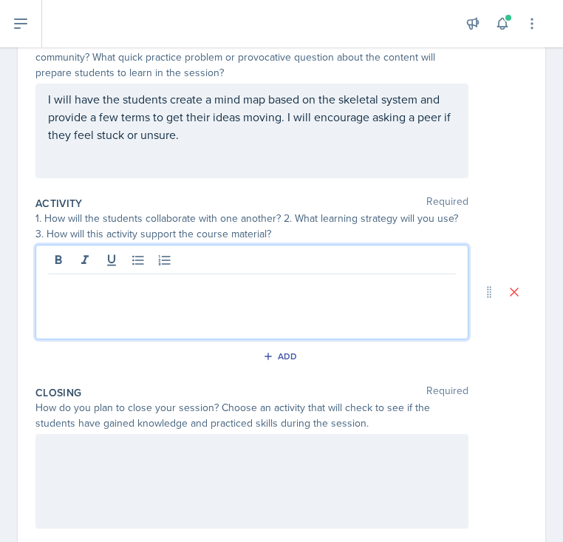
scroll to position [208, 0]
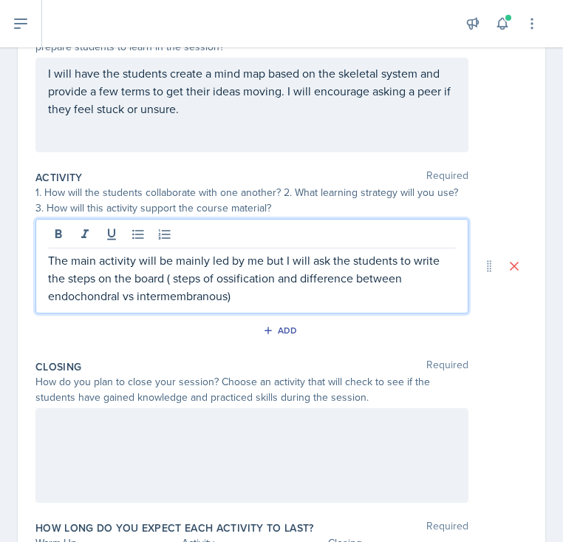
click at [85, 296] on p "The main activity will be mainly led by me but I will ask the students to write…" at bounding box center [252, 277] width 408 height 53
click at [90, 291] on p "The main activity will be mainly led by me but I will ask the students to write…" at bounding box center [252, 277] width 408 height 53
click at [81, 298] on p "The main activity will be mainly led by me but I will ask the students to write…" at bounding box center [252, 277] width 408 height 53
click at [195, 297] on p "The main activity will be mainly led by me but I will ask the students to write…" at bounding box center [252, 277] width 408 height 53
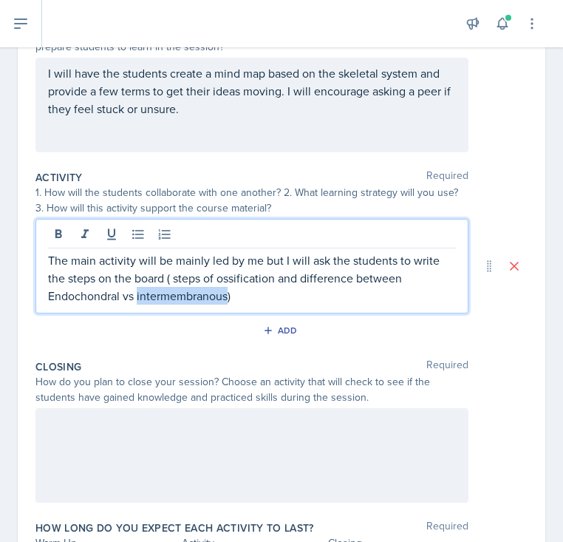
click at [195, 297] on p "The main activity will be mainly led by me but I will ask the students to write…" at bounding box center [252, 277] width 408 height 53
click at [271, 282] on p "The main activity will be mainly led by me but I will ask the students to write…" at bounding box center [252, 277] width 408 height 53
click at [259, 297] on p "The main activity will be mainly led by me but I will ask the students to write…" at bounding box center [252, 277] width 408 height 53
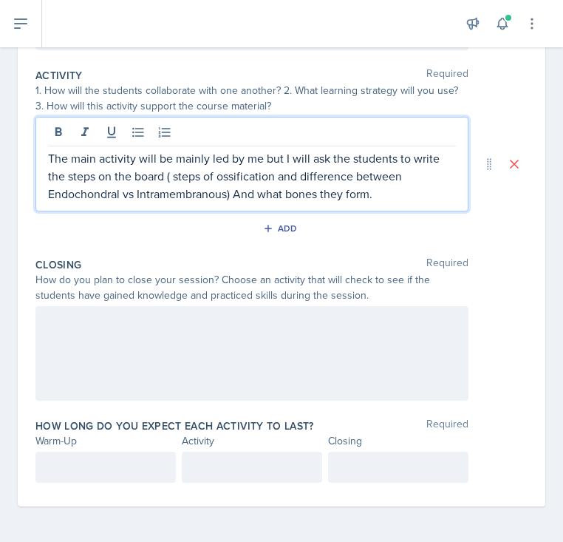
click at [223, 370] on div at bounding box center [251, 353] width 433 height 95
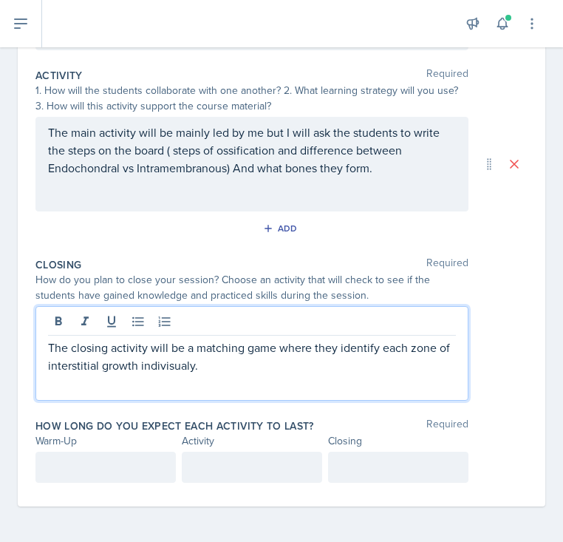
click at [156, 367] on p "The closing activity will be a matching game where they identify each zone of i…" at bounding box center [252, 355] width 408 height 35
click at [136, 464] on p at bounding box center [105, 467] width 115 height 18
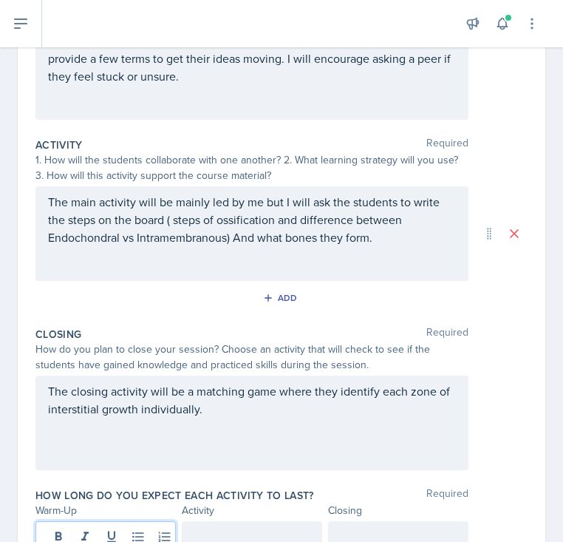
scroll to position [335, 0]
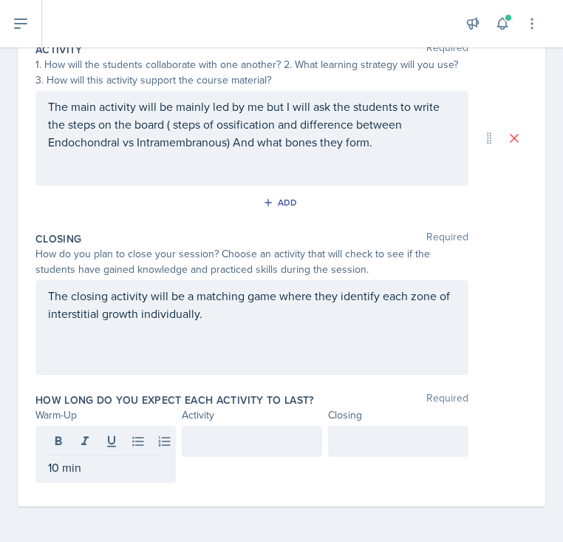
click at [294, 478] on div at bounding box center [252, 454] width 140 height 57
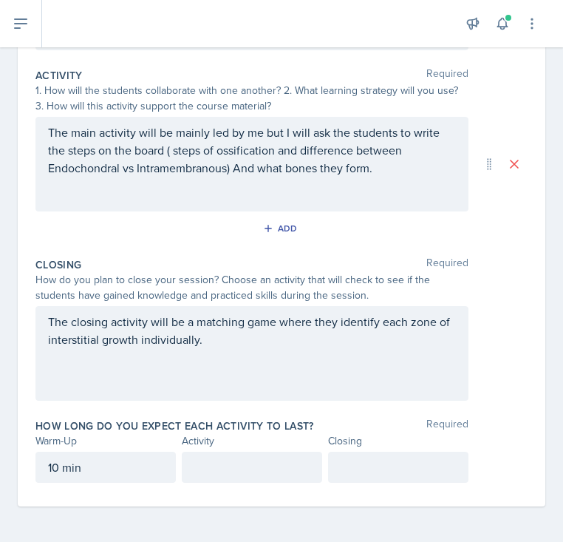
click at [291, 452] on div at bounding box center [252, 467] width 140 height 31
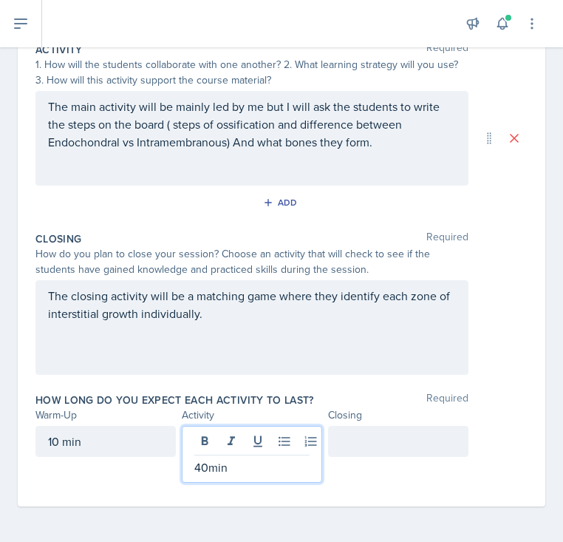
click at [416, 449] on div at bounding box center [398, 441] width 140 height 31
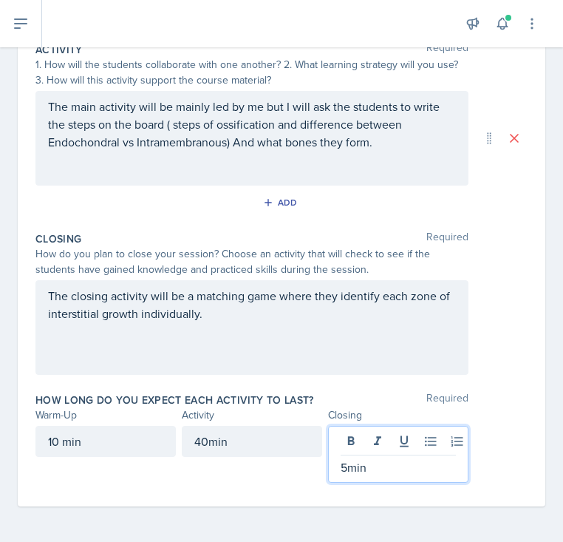
click at [471, 352] on div "The closing activity will be a matching game where they identify each zone of i…" at bounding box center [281, 327] width 492 height 95
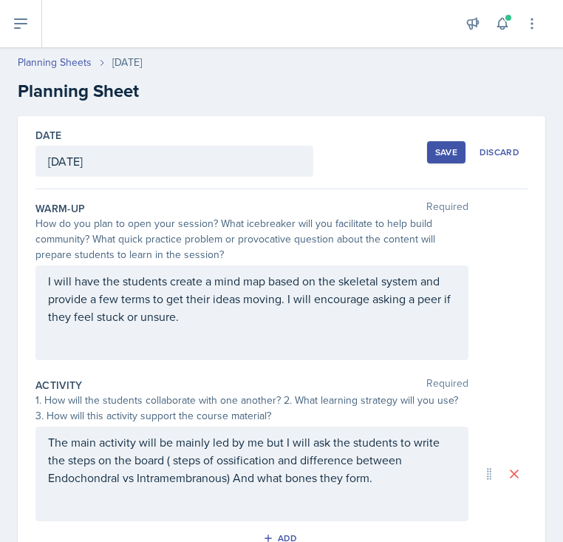
scroll to position [5, 0]
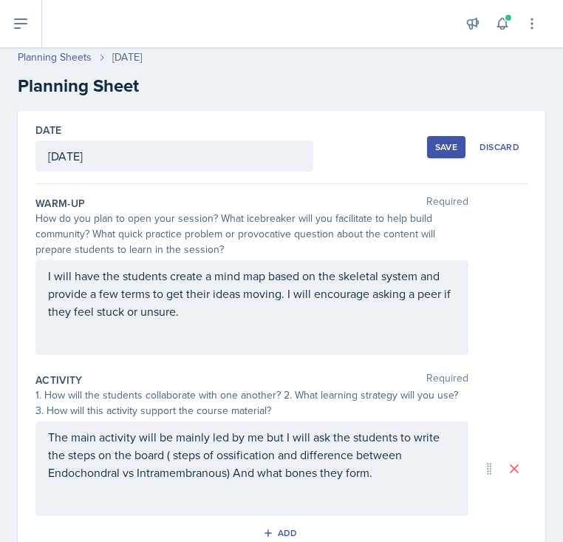
click at [444, 153] on div "Save" at bounding box center [446, 147] width 22 height 12
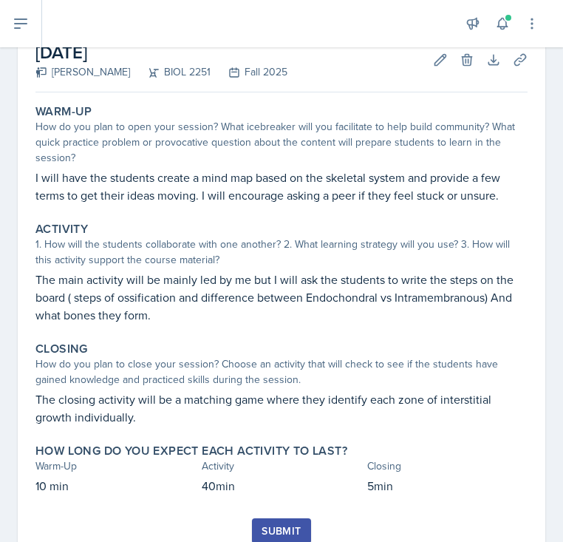
scroll to position [0, 0]
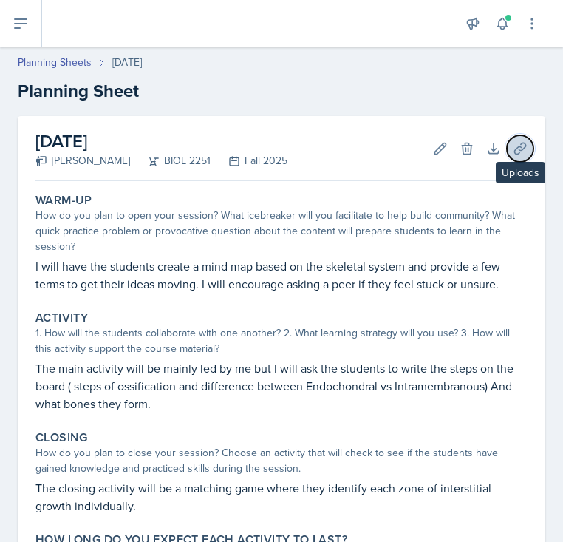
click at [520, 154] on icon at bounding box center [520, 148] width 15 height 15
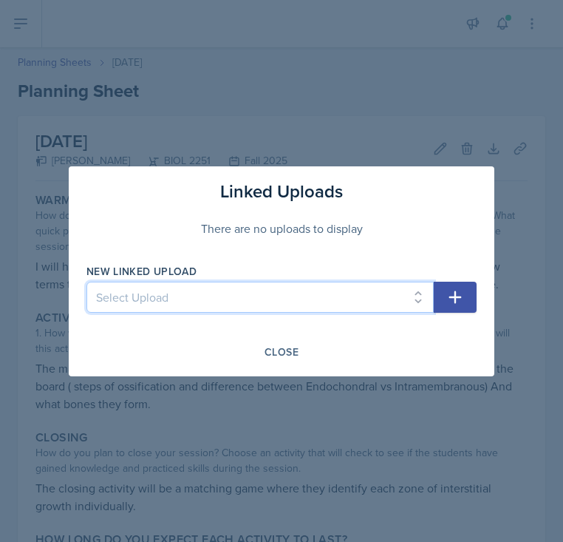
click at [378, 296] on select "Select Upload SI Session 1 ([DATE]) SI Session 2 ([DATE]) SI Session 3 ([DATE])…" at bounding box center [259, 297] width 347 height 31
select select "03c0b031-7d19-4840-9710-403cbf106c85"
click at [86, 282] on select "Select Upload SI Session 1 ([DATE]) SI Session 2 ([DATE]) SI Session 3 ([DATE])…" at bounding box center [259, 297] width 347 height 31
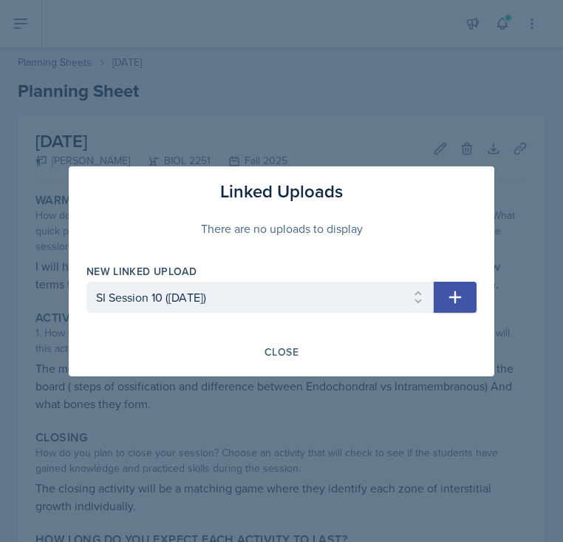
click at [457, 300] on icon "button" at bounding box center [455, 297] width 18 height 18
select select
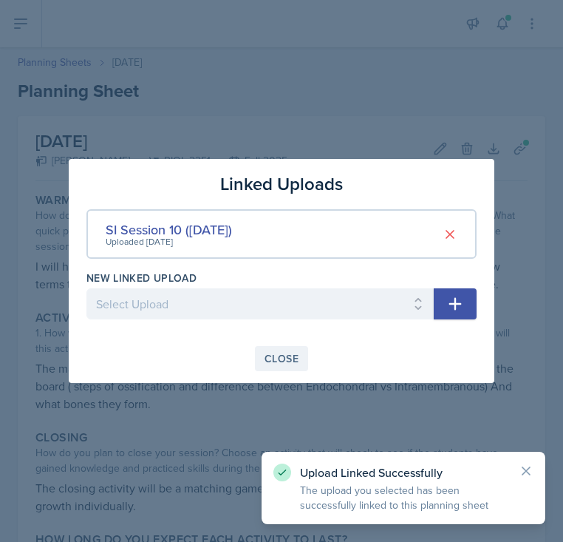
click at [279, 350] on button "Close" at bounding box center [281, 358] width 53 height 25
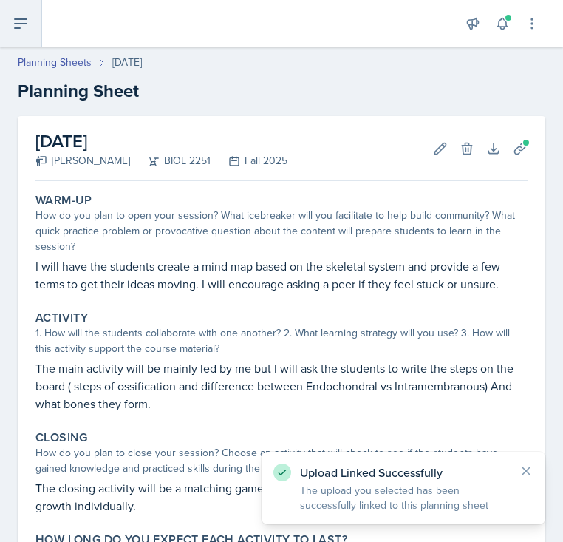
click at [18, 24] on icon at bounding box center [21, 24] width 18 height 18
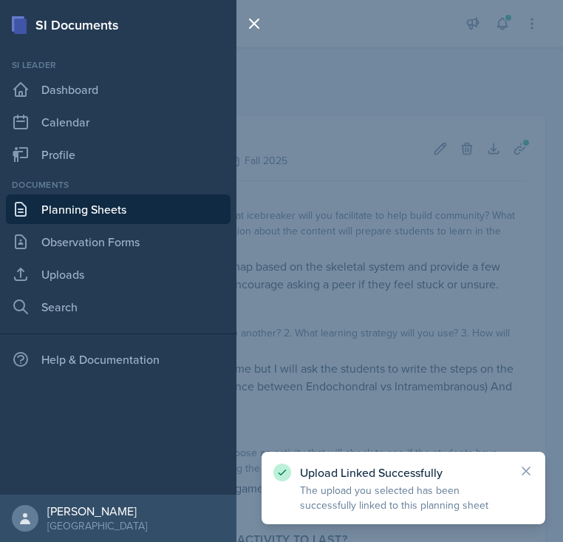
click at [41, 197] on link "Planning Sheets" at bounding box center [118, 209] width 225 height 30
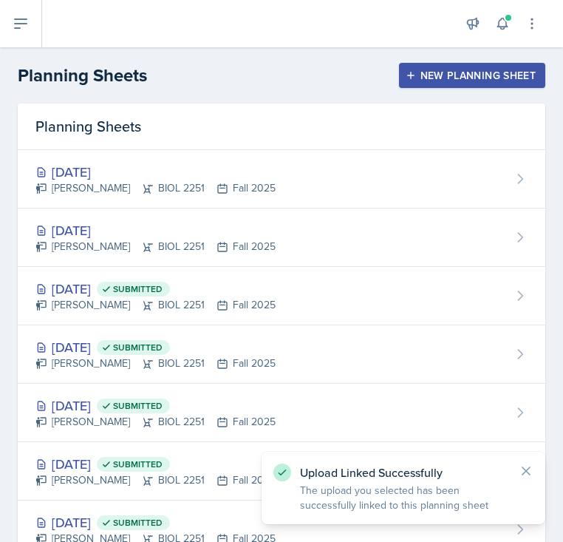
click at [431, 81] on div "New Planning Sheet" at bounding box center [472, 75] width 127 height 12
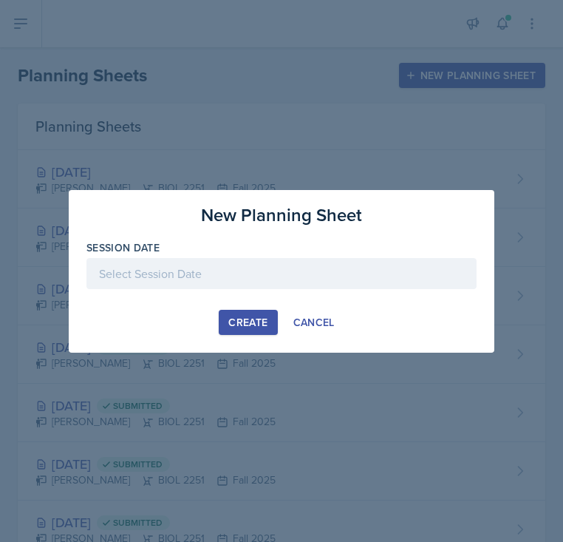
click at [281, 278] on div at bounding box center [281, 273] width 390 height 31
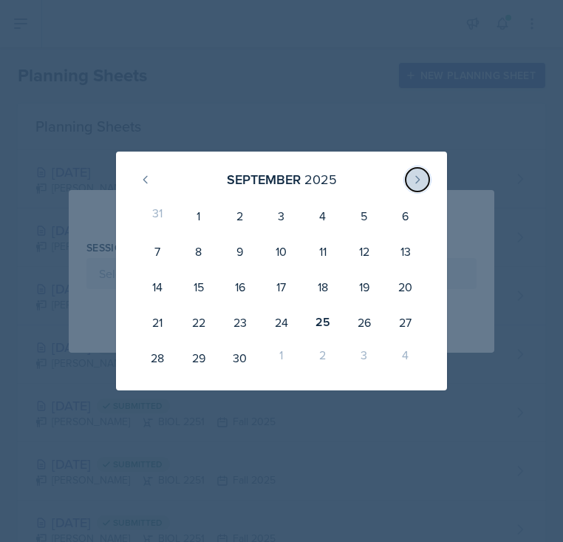
click at [424, 184] on button at bounding box center [418, 180] width 24 height 24
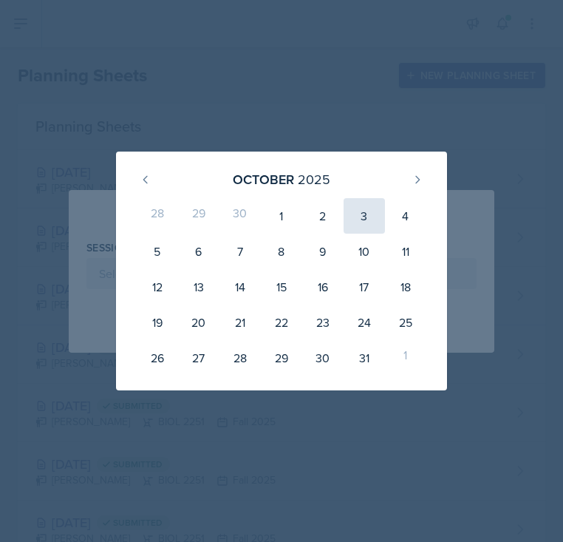
click at [378, 214] on div "3" at bounding box center [364, 215] width 41 height 35
type input "[DATE]"
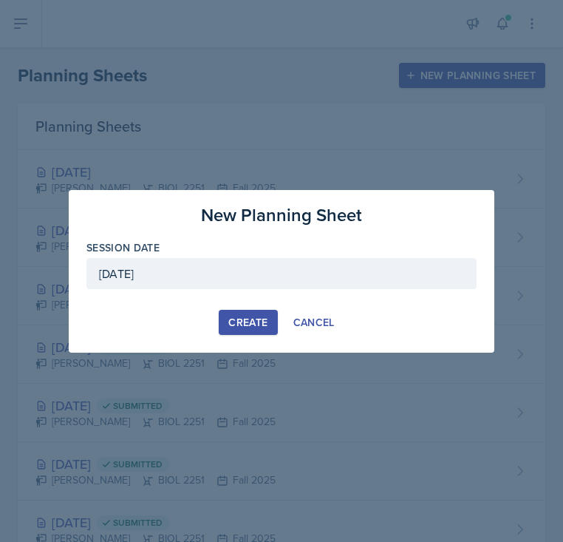
click at [247, 324] on div "Create" at bounding box center [247, 322] width 39 height 12
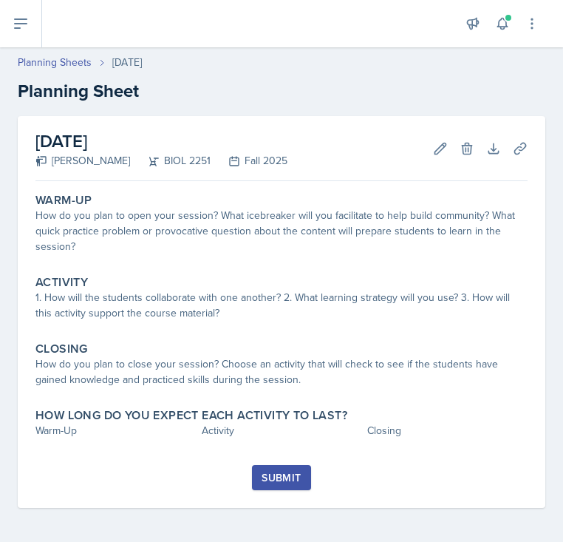
scroll to position [1, 0]
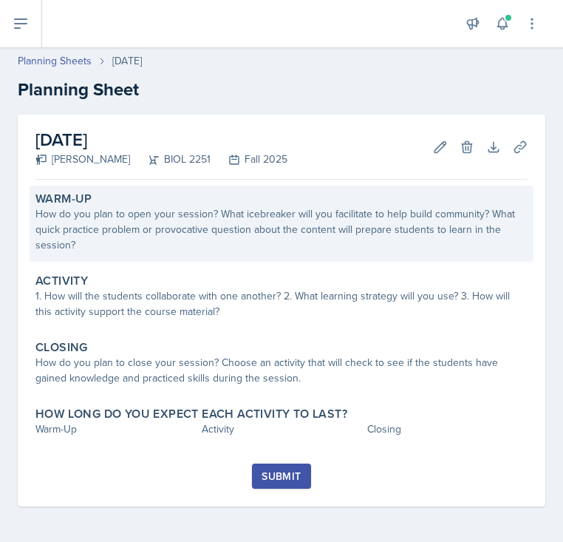
click at [250, 211] on div "How do you plan to open your session? What icebreaker will you facilitate to he…" at bounding box center [281, 229] width 492 height 47
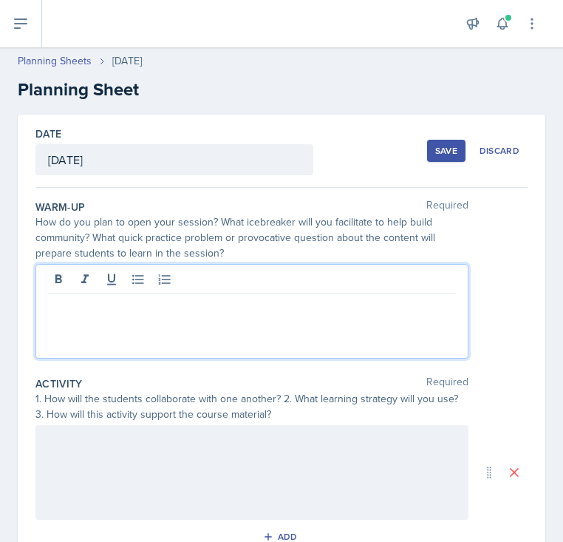
click at [248, 275] on div at bounding box center [251, 311] width 433 height 95
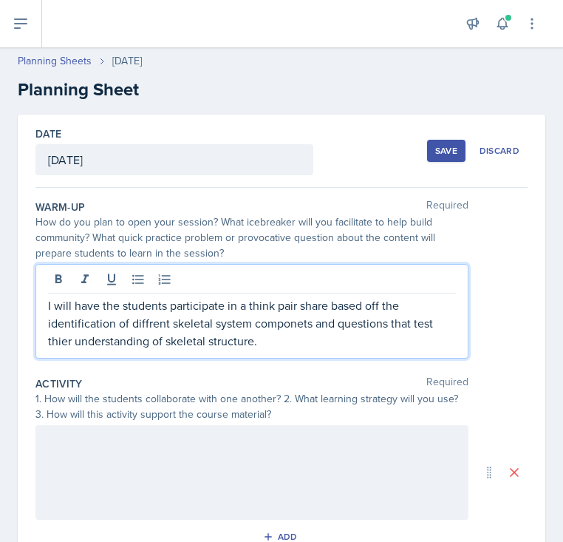
click at [290, 324] on p "I will have the students participate in a think pair share based off the identi…" at bounding box center [252, 322] width 408 height 53
click at [154, 320] on p "I will have the students participate in a think pair share based off the identi…" at bounding box center [252, 322] width 408 height 53
click at [145, 339] on p "I will have the students participate in a think pair share based off the identi…" at bounding box center [252, 322] width 408 height 53
click at [146, 329] on p "I will have the students participate in a think pair share based off the identi…" at bounding box center [252, 322] width 408 height 53
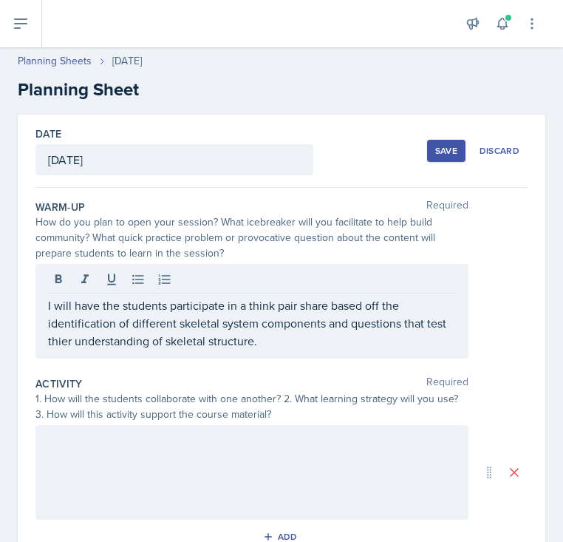
click at [271, 355] on div "I will have the students participate in a think pair share based off the identi…" at bounding box center [251, 311] width 433 height 95
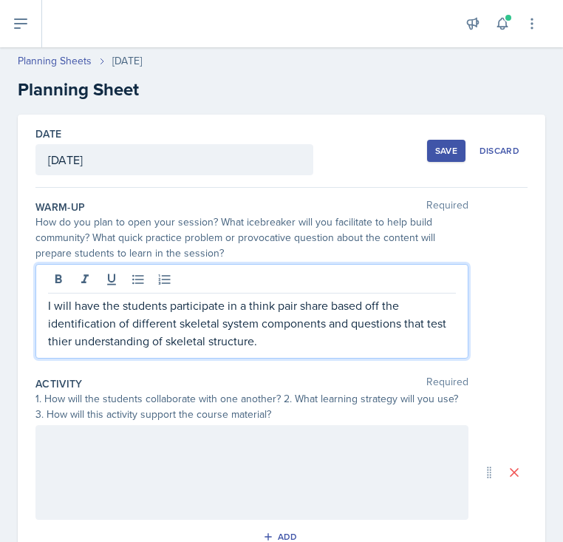
click at [276, 334] on p "I will have the students participate in a think pair share based off the identi…" at bounding box center [252, 322] width 408 height 53
click at [59, 340] on p "I will have the students participate in a think pair share based off the identi…" at bounding box center [252, 322] width 408 height 53
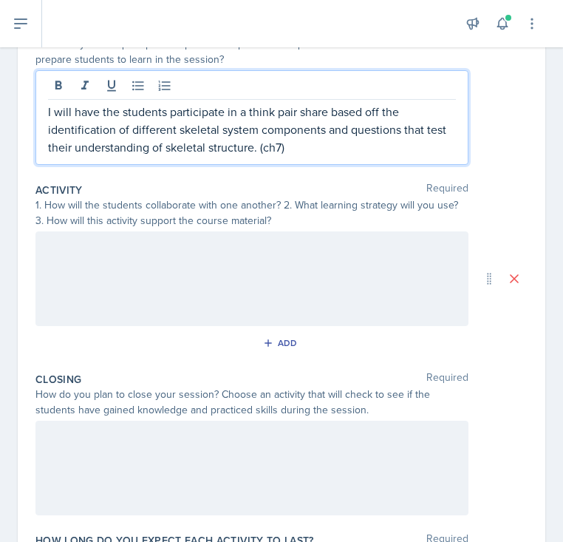
click at [191, 301] on div at bounding box center [251, 278] width 433 height 95
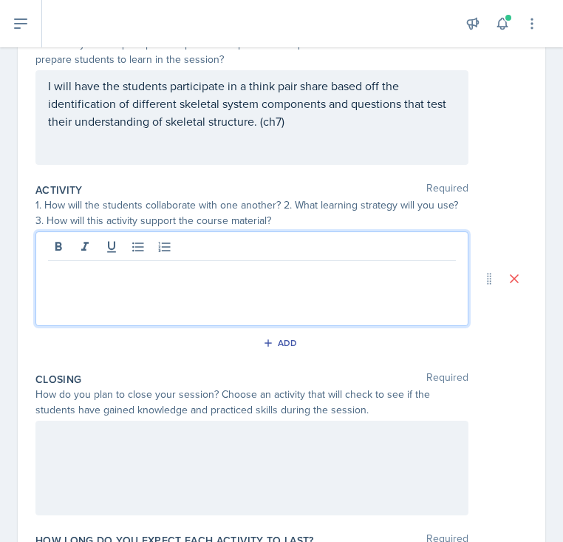
scroll to position [221, 0]
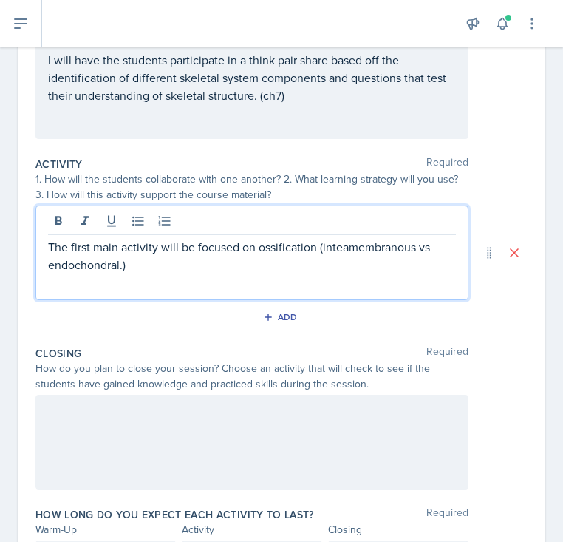
click at [337, 252] on p "The first main activity will be focused on ossification (inteamembranous vs end…" at bounding box center [252, 255] width 408 height 35
click at [387, 250] on p "The first main activity will be focused on ossification (inteamembranous vs end…" at bounding box center [252, 255] width 408 height 35
click at [363, 251] on p "The first main activity will be focused on ossification (inteamembranous vs end…" at bounding box center [252, 255] width 408 height 35
click at [80, 268] on p "The first main activity will be focused on ossification (Intramembranous vs end…" at bounding box center [252, 255] width 408 height 35
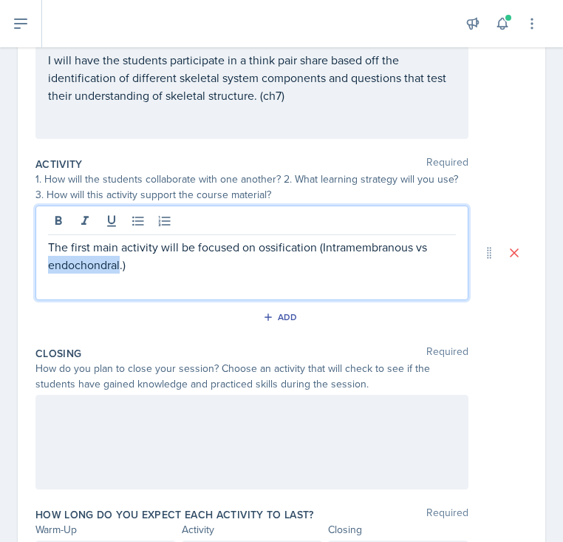
click at [80, 268] on p "The first main activity will be focused on ossification (Intramembranous vs end…" at bounding box center [252, 255] width 408 height 35
click at [188, 268] on p "The first main activity will be focused on ossification (Intramembranous vs End…" at bounding box center [252, 255] width 408 height 35
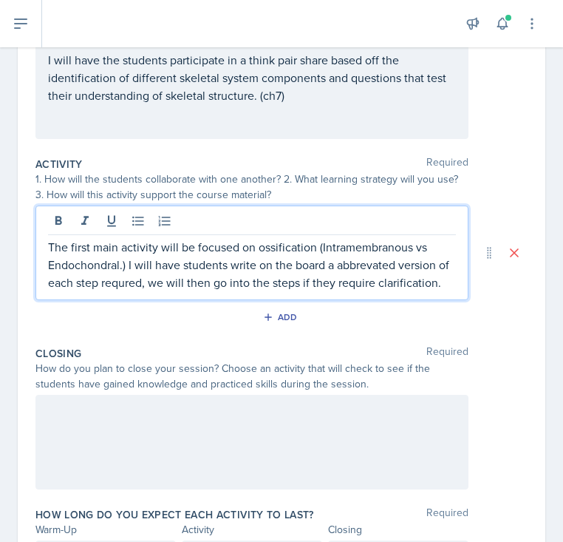
click at [350, 264] on p "The first main activity will be focused on ossification (Intramembranous vs End…" at bounding box center [252, 264] width 408 height 53
click at [120, 286] on p "The first main activity will be focused on ossification (Intramembranous vs End…" at bounding box center [252, 264] width 408 height 53
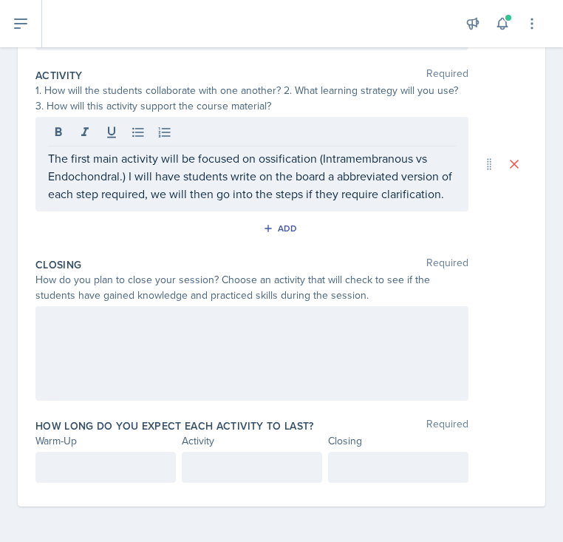
click at [210, 395] on div at bounding box center [251, 353] width 433 height 95
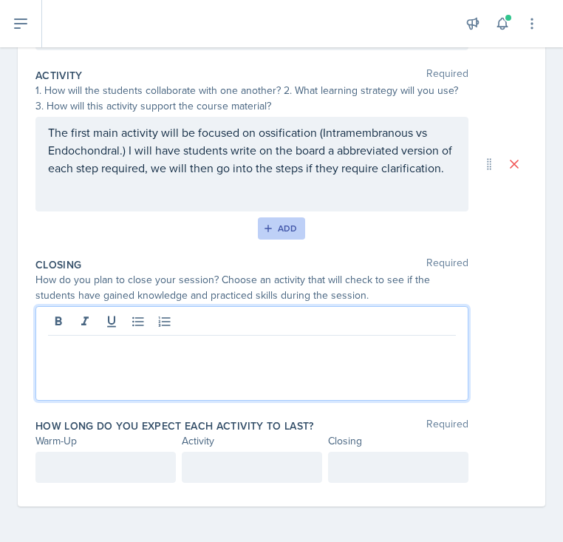
click at [268, 235] on button "Add" at bounding box center [282, 228] width 48 height 22
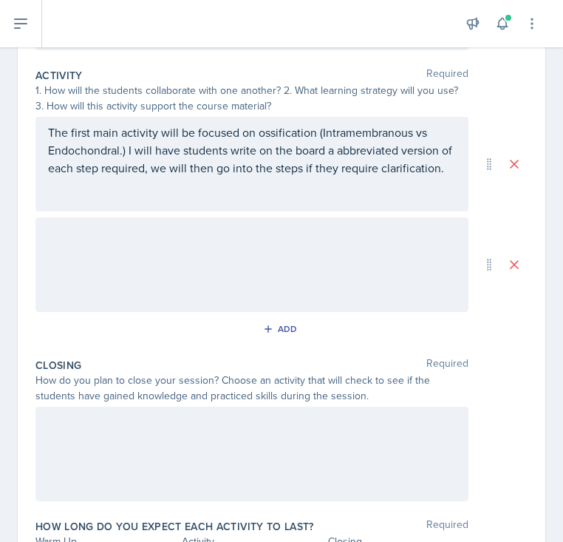
click at [202, 272] on div at bounding box center [251, 264] width 433 height 95
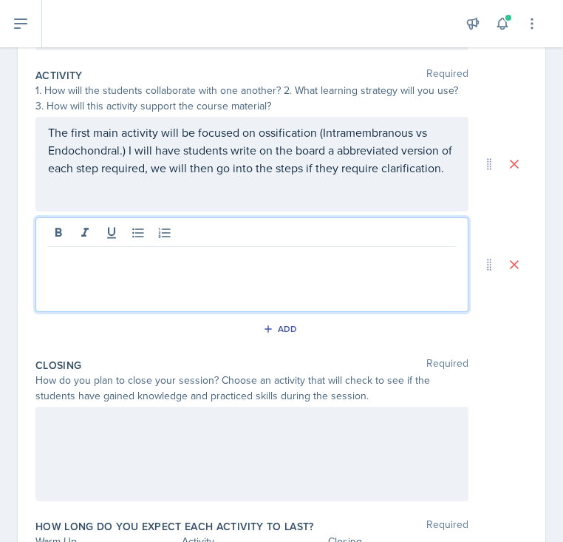
scroll to position [335, 0]
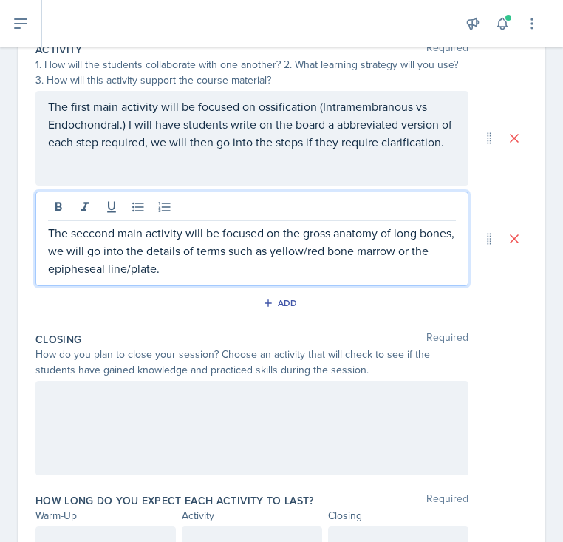
click at [55, 277] on div "The seccond main activity will be focused on the gross anatomy of long bones, w…" at bounding box center [251, 238] width 433 height 95
click at [69, 267] on p "The seccond main activity will be focused on the gross anatomy of long bones, w…" at bounding box center [252, 250] width 408 height 53
click at [107, 242] on p "The seccond main activity will be focused on the gross anatomy of long bones, w…" at bounding box center [252, 250] width 408 height 53
click at [97, 228] on p "The seccond main activity will be focused on the gross anatomy of long bones, w…" at bounding box center [252, 250] width 408 height 53
click at [180, 262] on p "The second main activity will be focused on the gross anatomy of long bones, we…" at bounding box center [252, 250] width 408 height 53
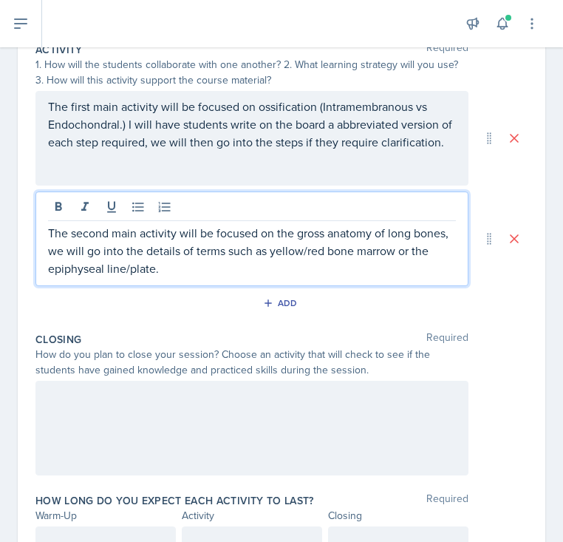
scroll to position [410, 0]
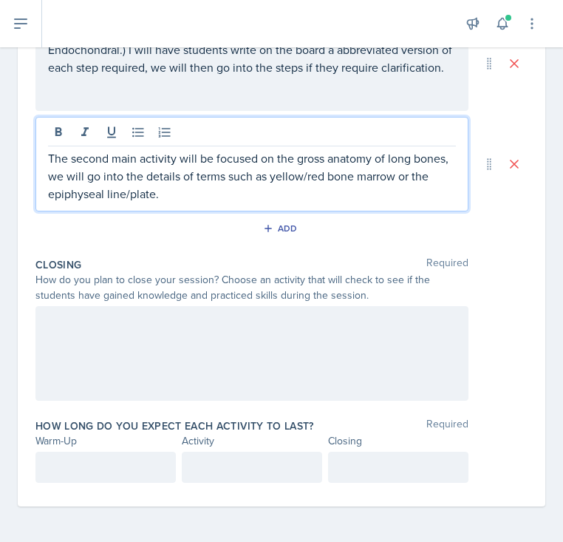
click at [172, 325] on div at bounding box center [251, 353] width 433 height 95
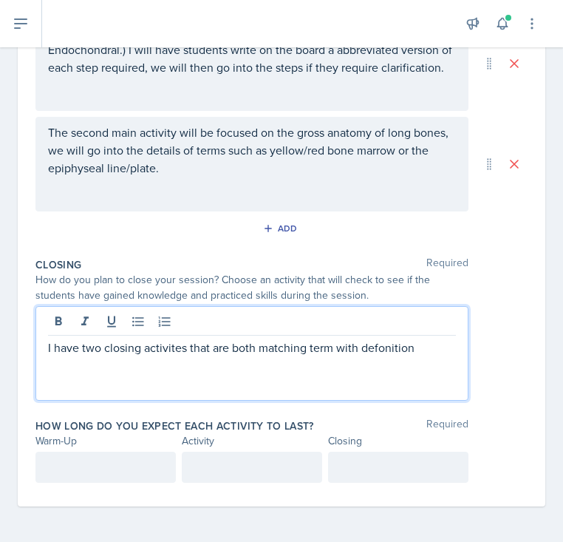
click at [376, 354] on p "I have two closing activites that are both matching term with defonition" at bounding box center [252, 347] width 408 height 18
click at [172, 351] on p "I have two closing activites that are both matching term with definition" at bounding box center [252, 347] width 408 height 18
click at [439, 344] on p "I have two closing activities that are both matching term with definition" at bounding box center [252, 347] width 408 height 18
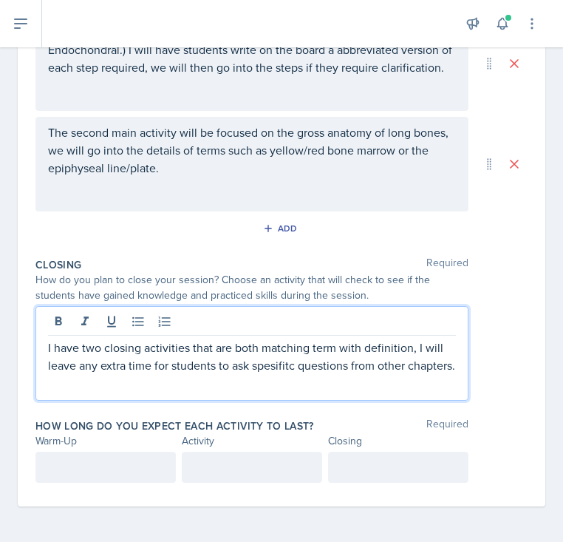
click at [269, 373] on p "I have two closing activities that are both matching term with definition, I wi…" at bounding box center [252, 355] width 408 height 35
click at [213, 383] on div "I have two closing activities that are both matching term with definition, I wi…" at bounding box center [251, 353] width 433 height 95
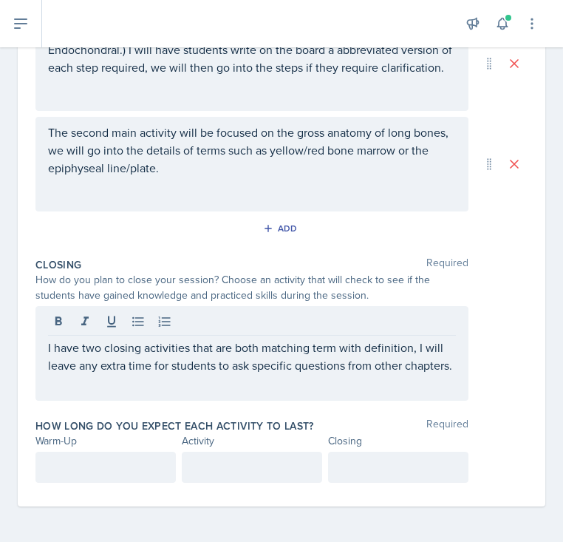
click at [118, 457] on div at bounding box center [105, 467] width 140 height 31
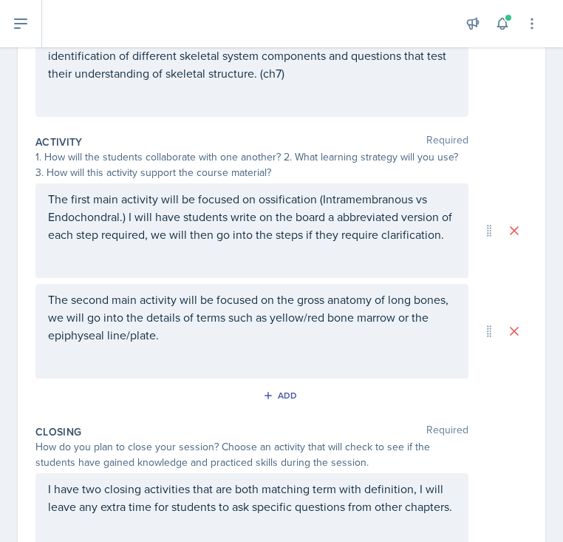
scroll to position [436, 0]
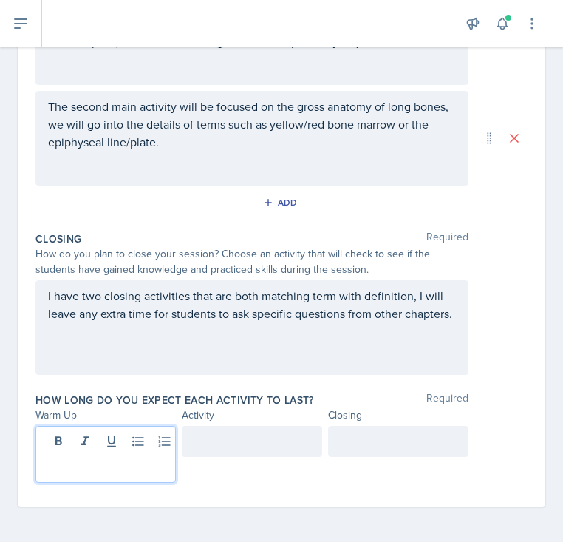
click at [153, 319] on p "I have two closing activities that are both matching term with definition, I wi…" at bounding box center [252, 304] width 408 height 35
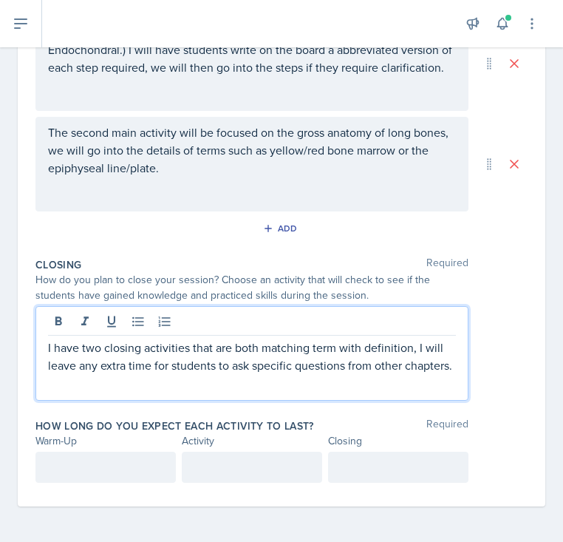
scroll to position [410, 0]
click at [107, 467] on p at bounding box center [105, 467] width 115 height 18
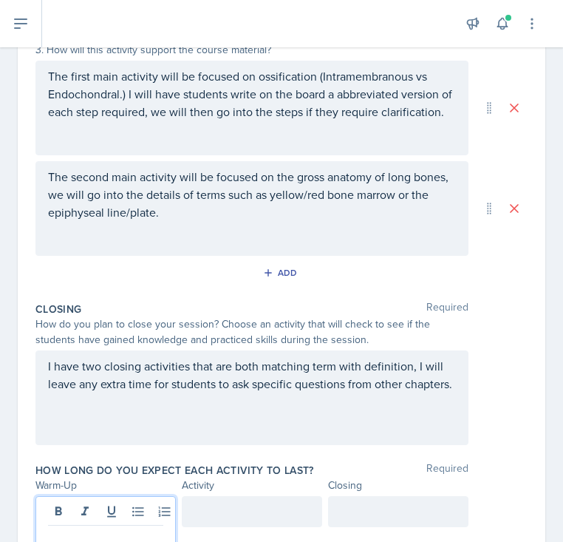
scroll to position [436, 0]
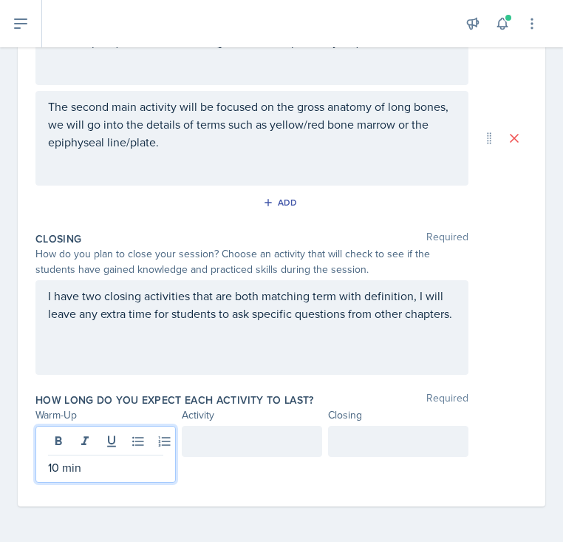
click at [239, 435] on div at bounding box center [252, 441] width 140 height 31
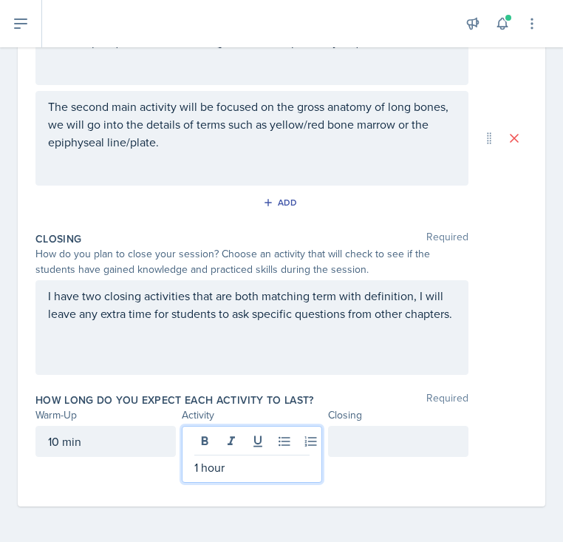
click at [442, 443] on div at bounding box center [398, 441] width 140 height 31
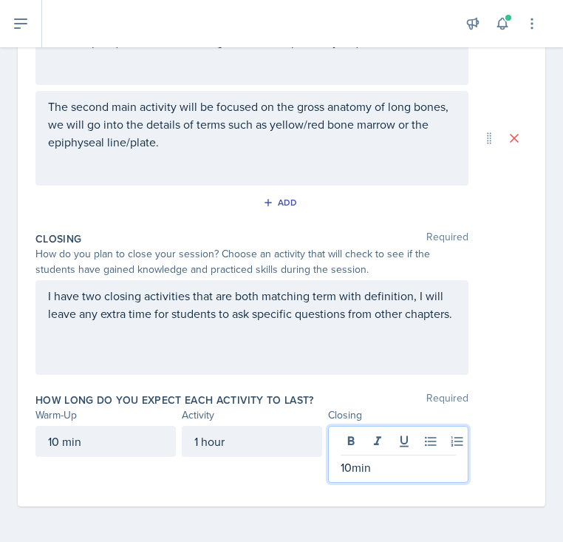
click at [521, 355] on div "I have two closing activities that are both matching term with definition, I wi…" at bounding box center [281, 327] width 492 height 95
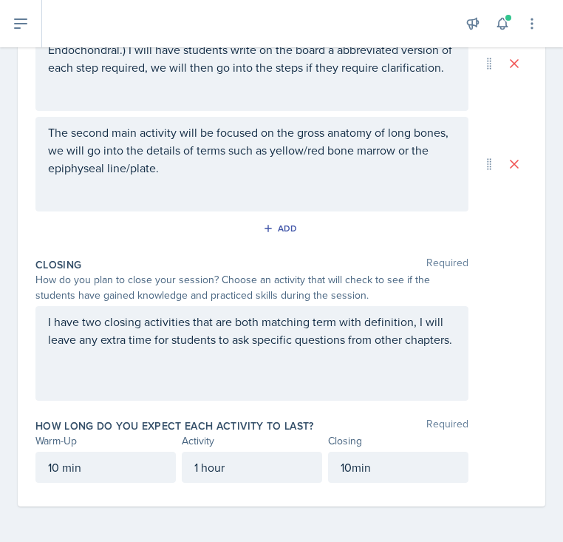
click at [57, 470] on p "10 min" at bounding box center [105, 467] width 115 height 18
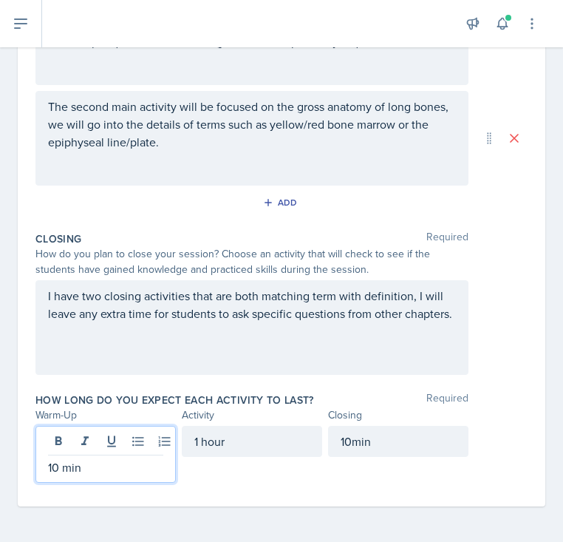
click at [351, 443] on div "10min" at bounding box center [398, 441] width 140 height 31
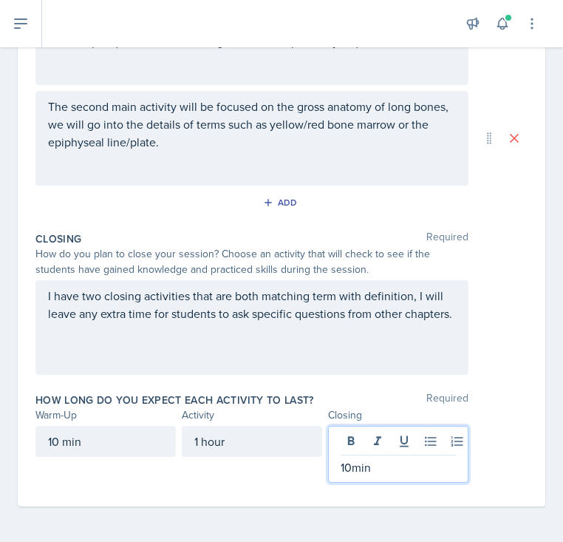
click at [351, 467] on p "10min" at bounding box center [398, 467] width 115 height 18
click at [525, 378] on div "Closing Required How do you plan to close your session? Choose an activity that…" at bounding box center [281, 305] width 492 height 161
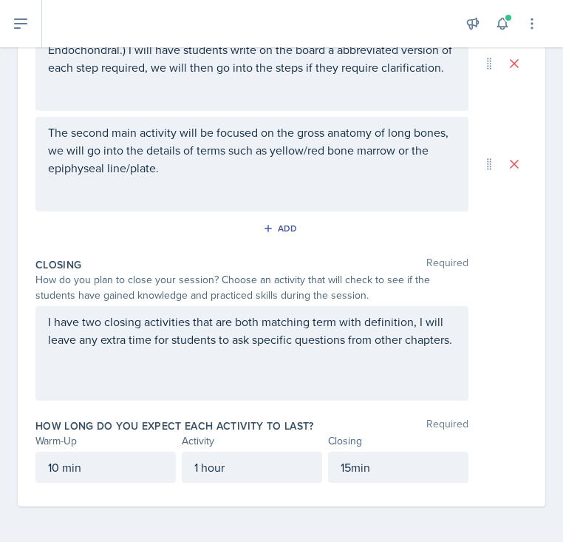
scroll to position [410, 0]
click at [525, 378] on div "I have two closing activities that are both matching term with definition, I wi…" at bounding box center [281, 353] width 492 height 95
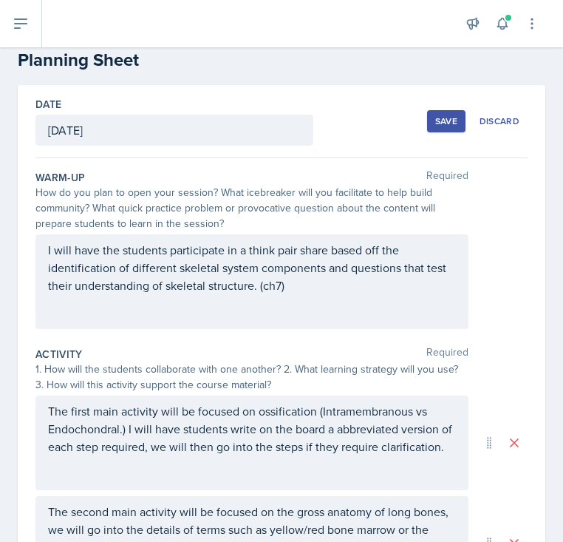
scroll to position [0, 0]
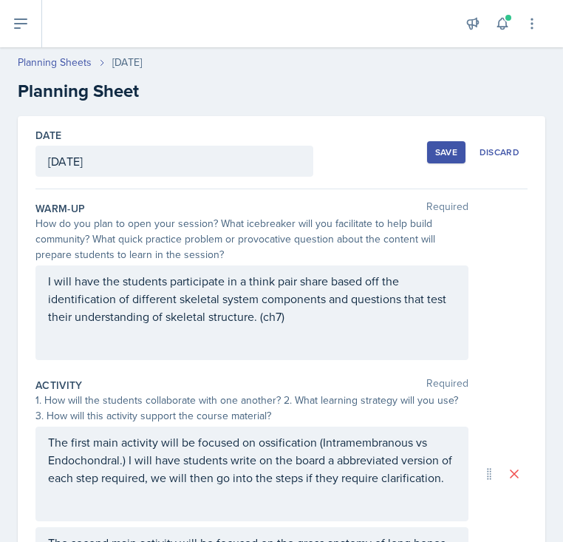
click at [441, 152] on div "Save" at bounding box center [446, 152] width 22 height 12
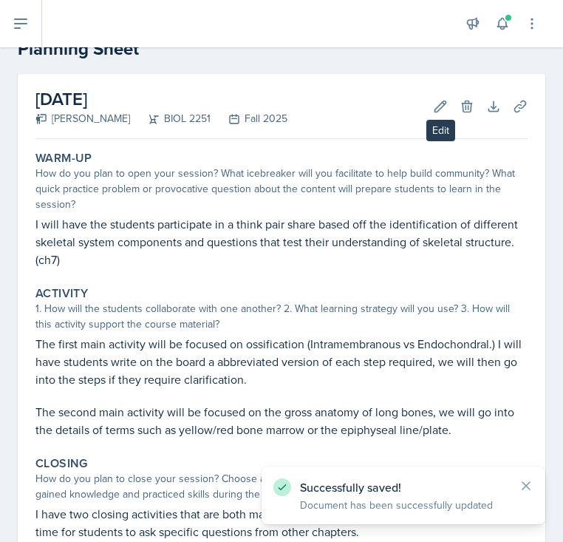
scroll to position [44, 0]
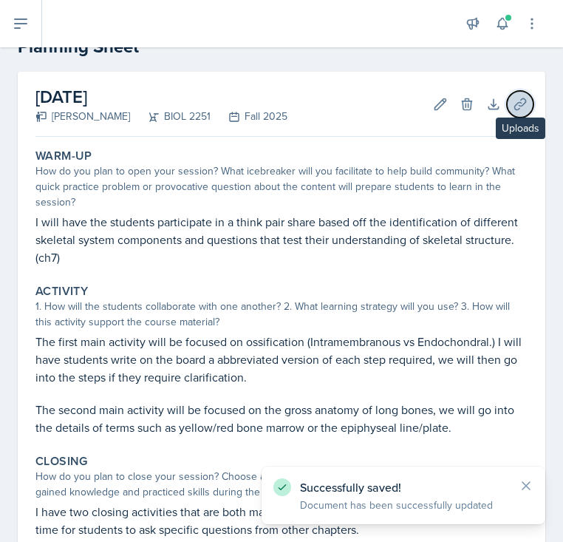
click at [513, 98] on icon at bounding box center [520, 104] width 15 height 15
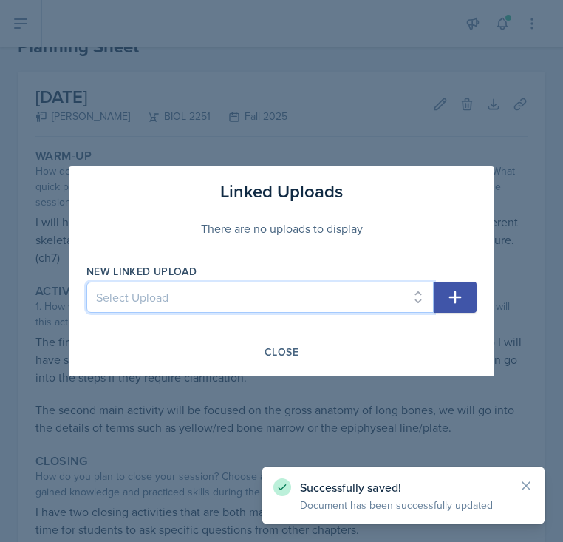
click at [318, 290] on select "Select Upload SI Session 1 ([DATE]) SI Session 2 ([DATE]) SI Session 3 ([DATE])…" at bounding box center [259, 297] width 347 height 31
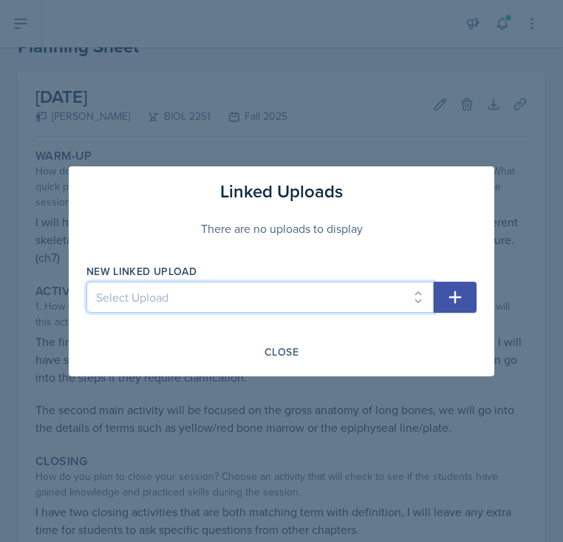
select select "9798e10f-2d1b-415c-b246-98be5cd3ace9"
click at [86, 282] on select "Select Upload SI Session 1 ([DATE]) SI Session 2 ([DATE]) SI Session 3 ([DATE])…" at bounding box center [259, 297] width 347 height 31
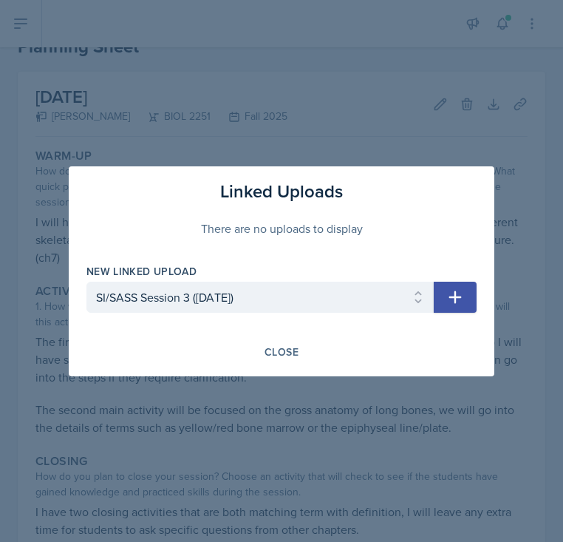
click at [465, 295] on button "button" at bounding box center [455, 297] width 43 height 31
select select
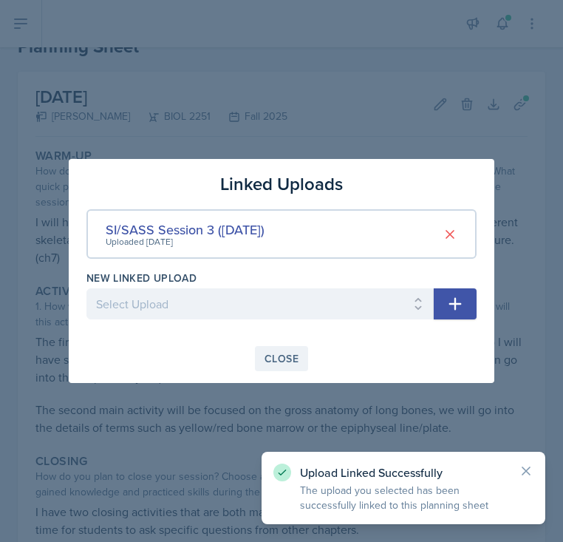
click at [285, 355] on div "Close" at bounding box center [282, 358] width 34 height 12
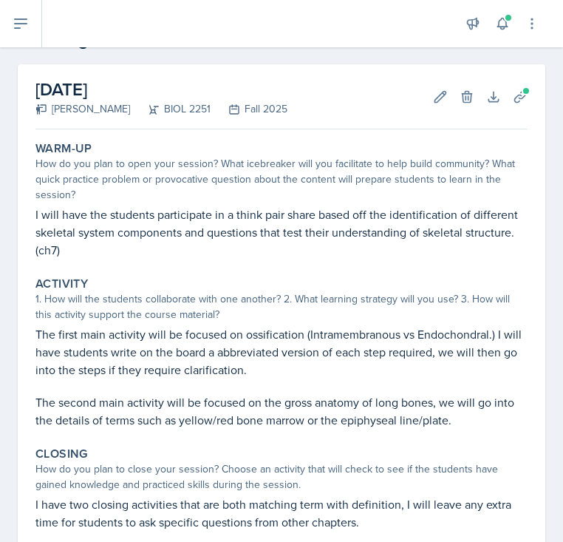
scroll to position [211, 0]
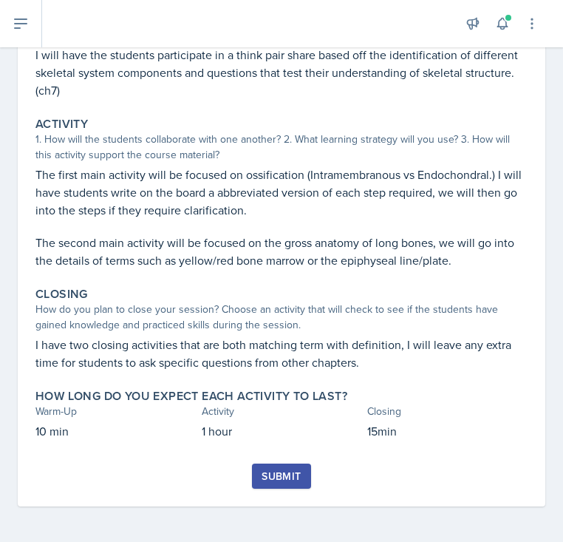
click at [276, 476] on div "Submit" at bounding box center [281, 476] width 39 height 12
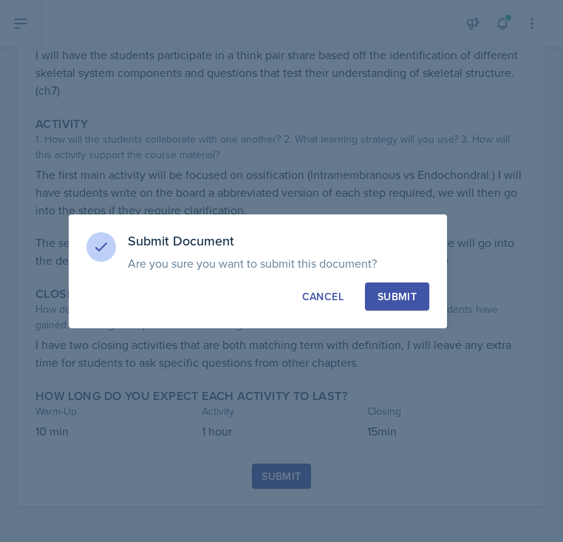
click at [391, 297] on div "Submit" at bounding box center [397, 296] width 39 height 15
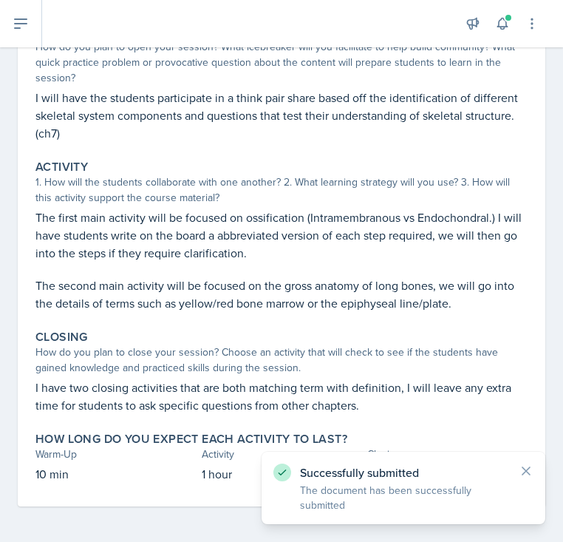
scroll to position [0, 0]
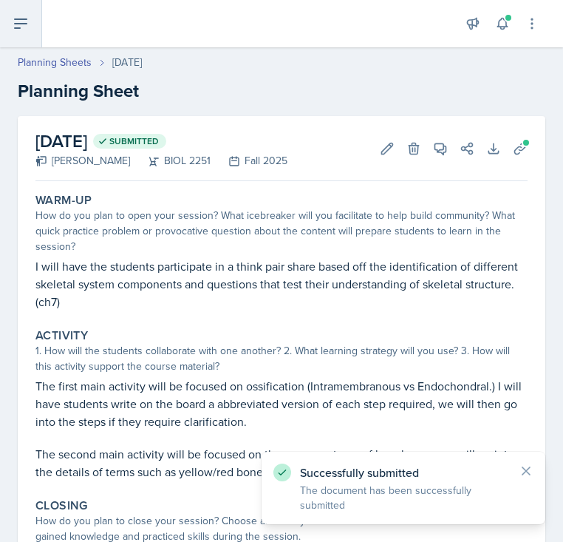
click at [17, 30] on icon at bounding box center [21, 24] width 18 height 18
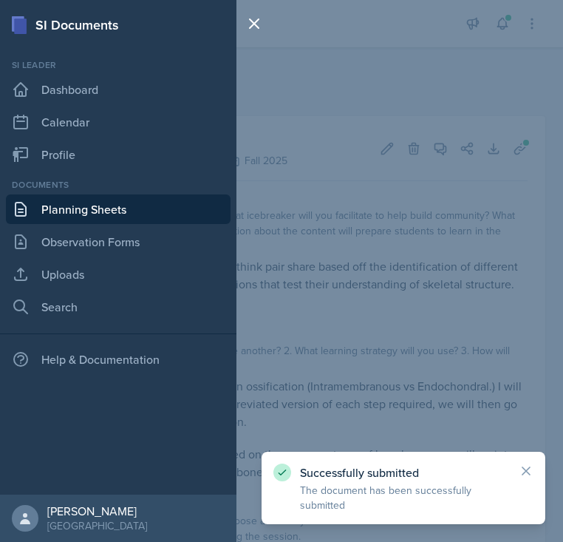
click at [48, 212] on link "Planning Sheets" at bounding box center [118, 209] width 225 height 30
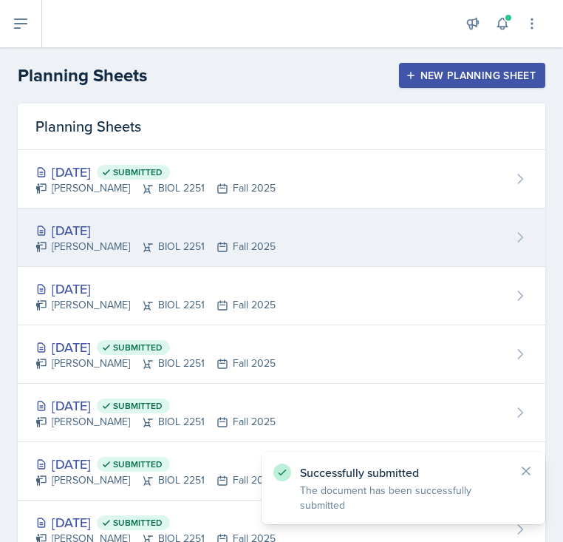
click at [236, 226] on div "[DATE]" at bounding box center [155, 230] width 240 height 20
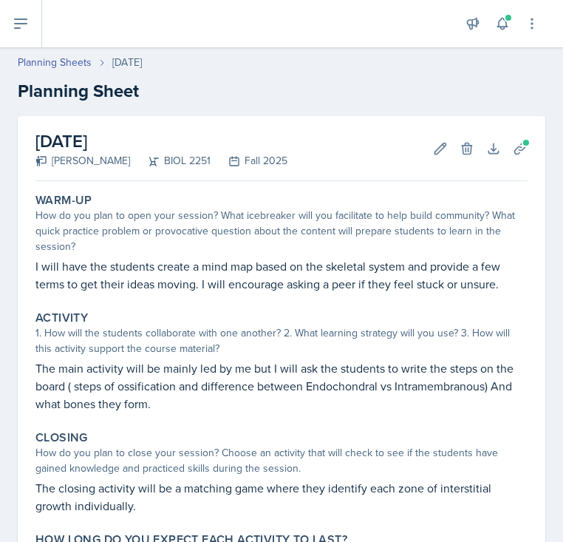
scroll to position [143, 0]
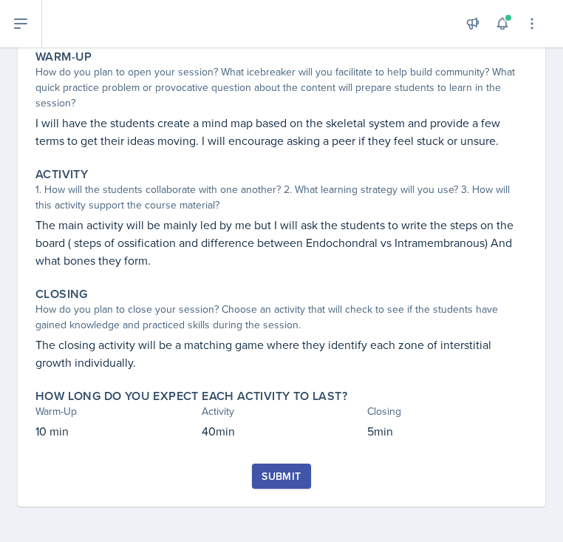
click at [272, 470] on div "Submit" at bounding box center [281, 476] width 39 height 12
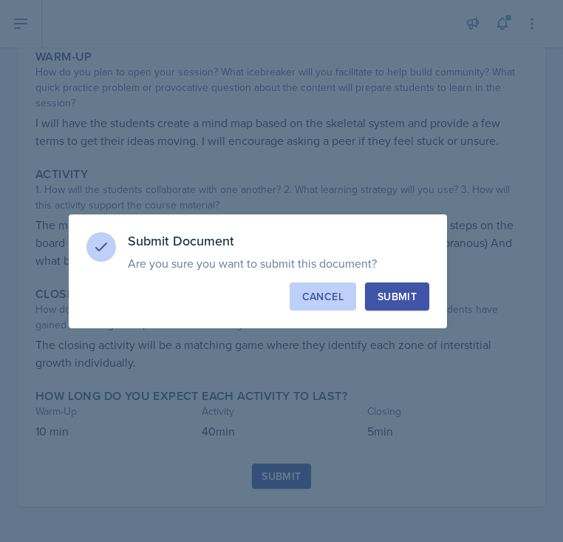
click at [318, 299] on div "Cancel" at bounding box center [322, 296] width 41 height 15
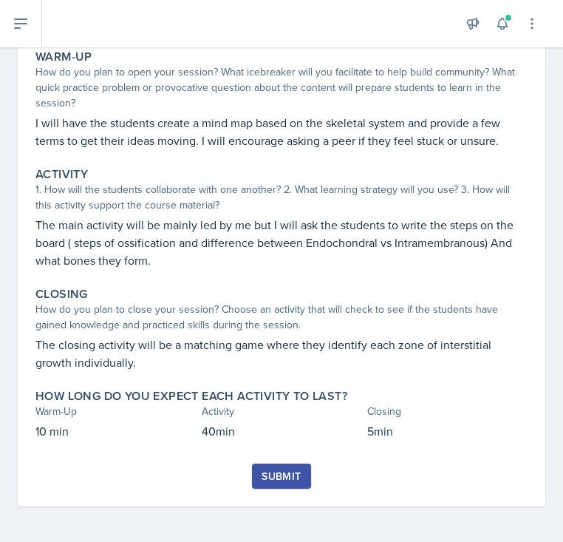
click at [277, 474] on div "Submit" at bounding box center [281, 476] width 39 height 12
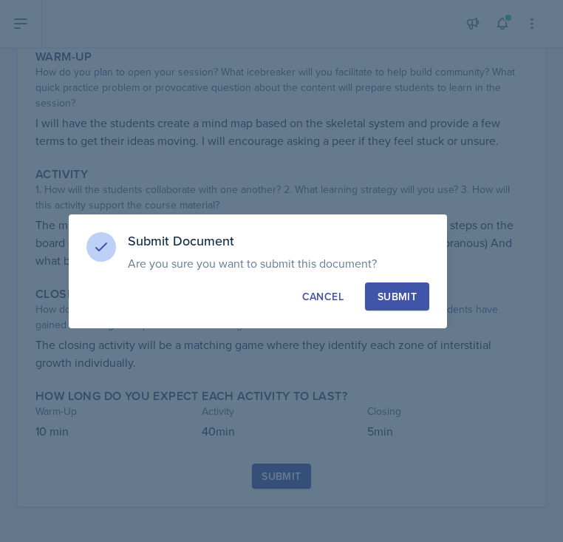
click at [373, 301] on button "Submit" at bounding box center [397, 296] width 64 height 28
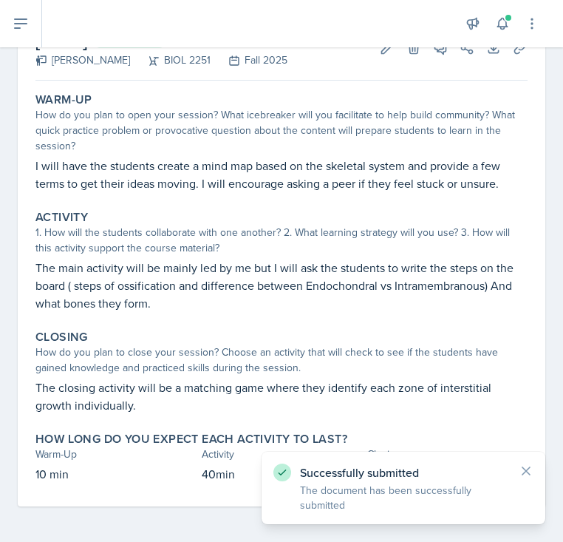
scroll to position [0, 0]
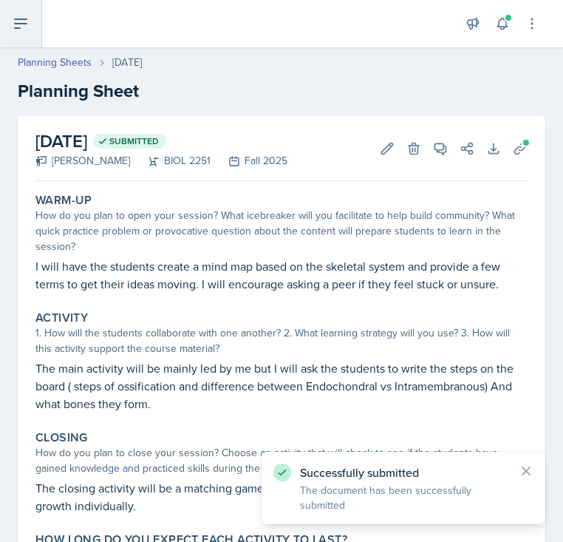
click at [36, 32] on button at bounding box center [21, 23] width 42 height 47
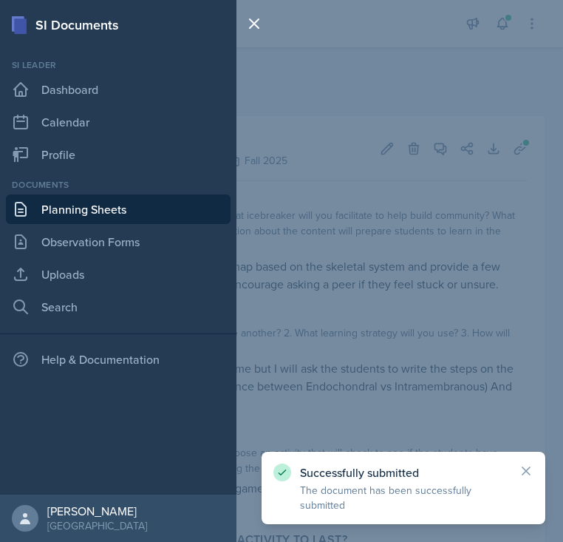
click at [53, 205] on link "Planning Sheets" at bounding box center [118, 209] width 225 height 30
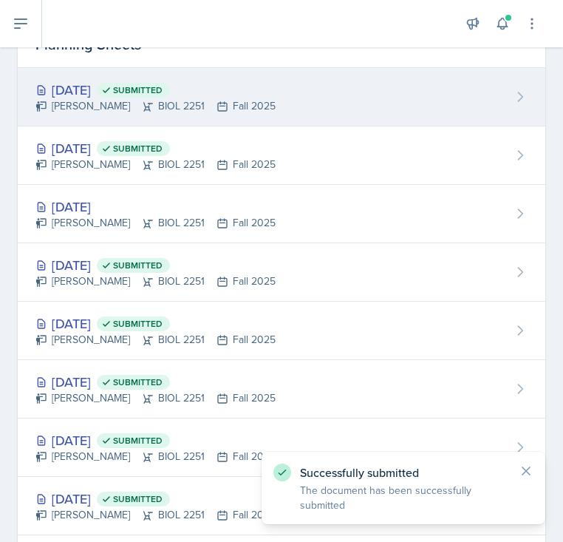
scroll to position [83, 0]
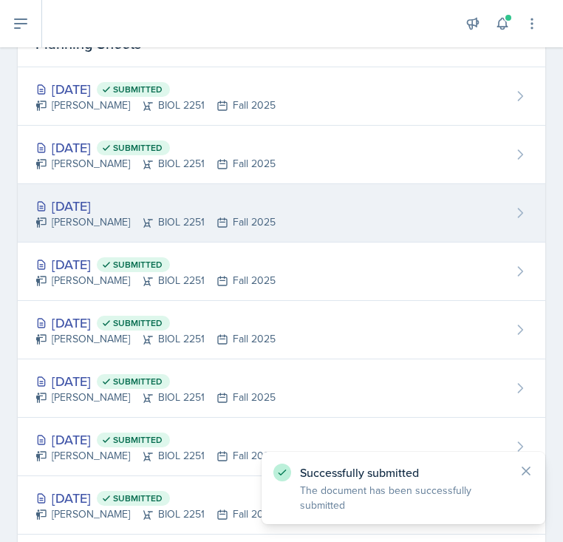
click at [185, 205] on div "[DATE]" at bounding box center [155, 206] width 240 height 20
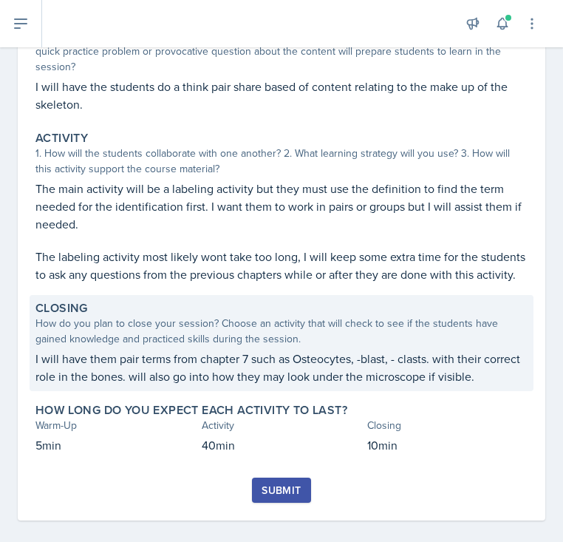
scroll to position [194, 0]
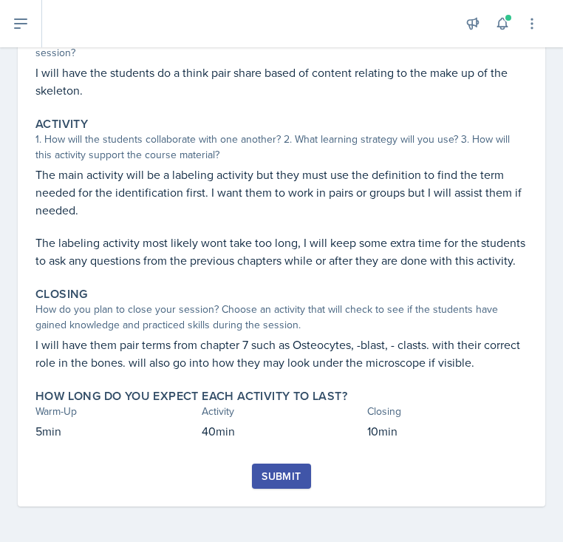
click at [268, 470] on div "Submit" at bounding box center [281, 476] width 39 height 12
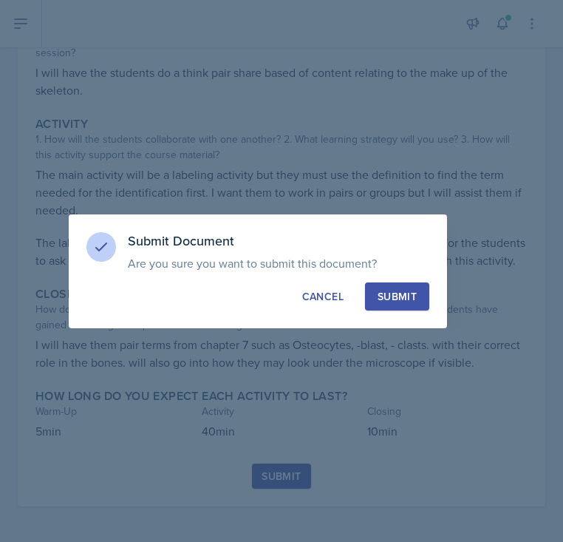
click at [395, 290] on div "Submit" at bounding box center [397, 296] width 39 height 15
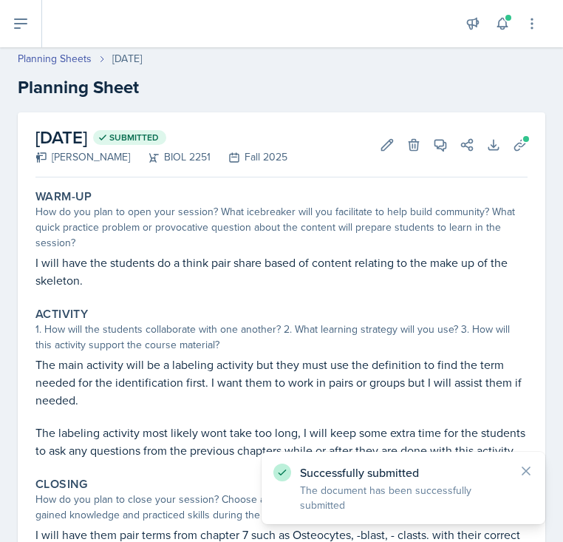
scroll to position [0, 0]
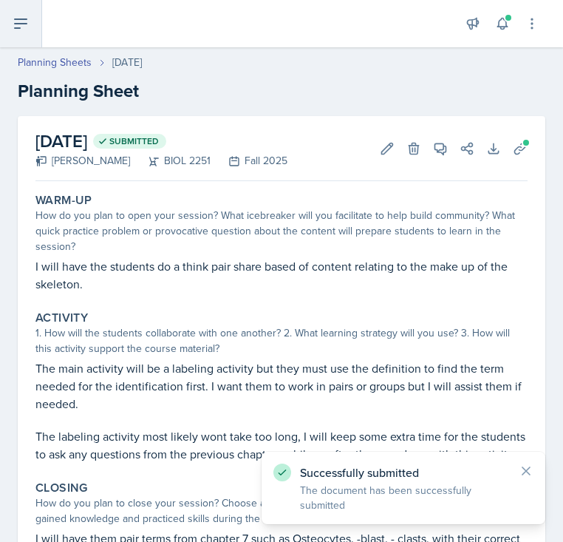
click at [18, 38] on button at bounding box center [21, 23] width 42 height 47
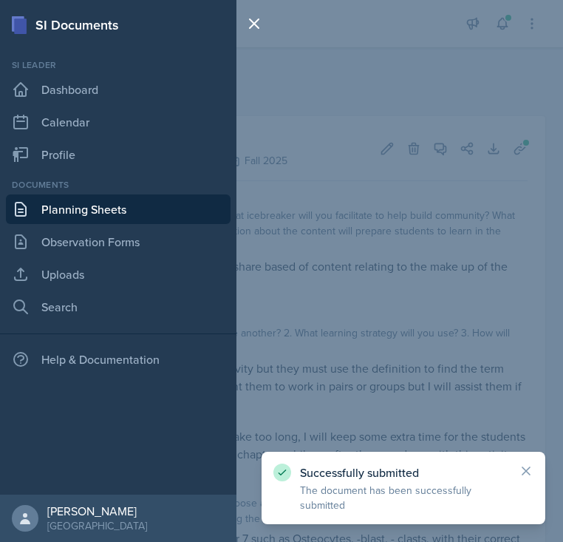
click at [65, 204] on link "Planning Sheets" at bounding box center [118, 209] width 225 height 30
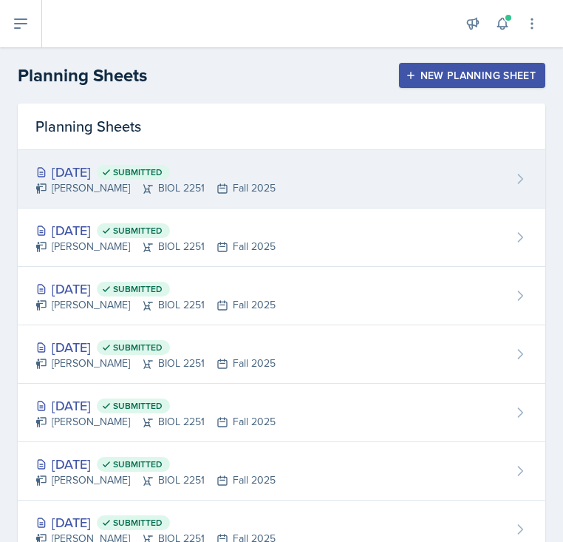
click at [238, 167] on div "[DATE] Submitted [PERSON_NAME] BIOL 2251 Fall 2025" at bounding box center [282, 179] width 528 height 58
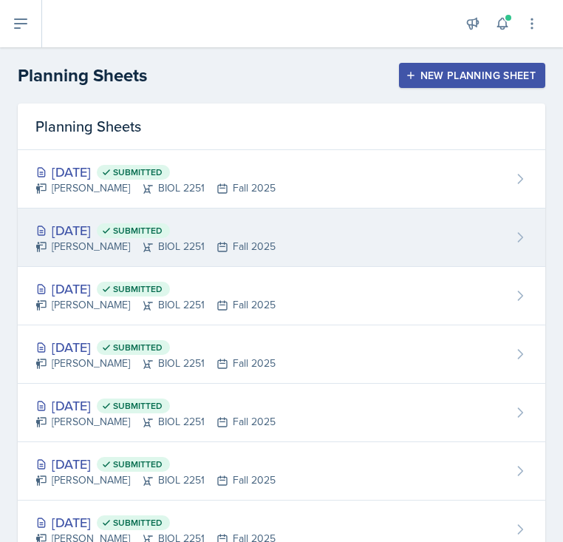
click at [192, 245] on div "[PERSON_NAME] BIOL 2251 Fall 2025" at bounding box center [155, 247] width 240 height 16
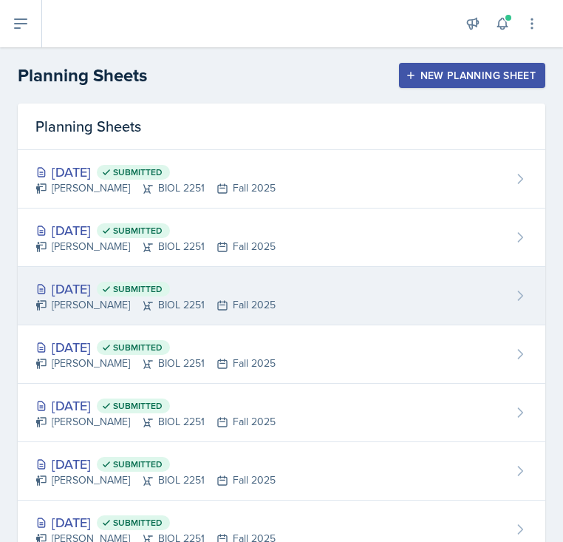
click at [171, 305] on div "[PERSON_NAME] BIOL 2251 Fall 2025" at bounding box center [155, 305] width 240 height 16
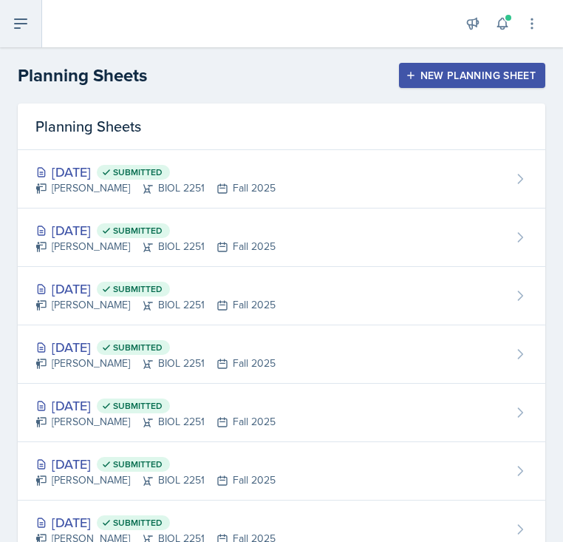
click at [24, 31] on icon at bounding box center [21, 24] width 18 height 18
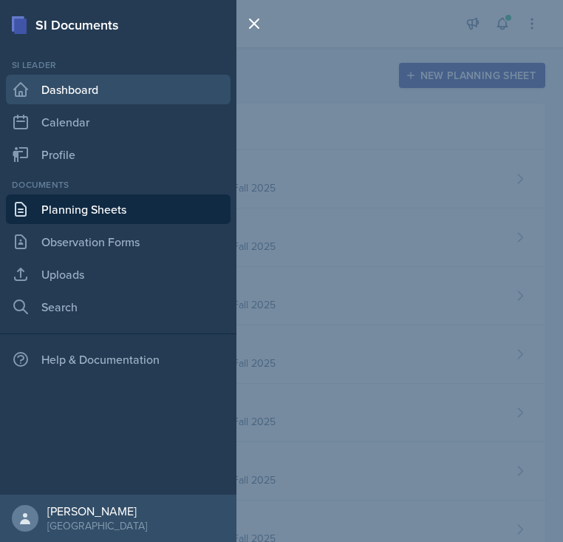
click at [55, 97] on link "Dashboard" at bounding box center [118, 90] width 225 height 30
